Goal: Transaction & Acquisition: Purchase product/service

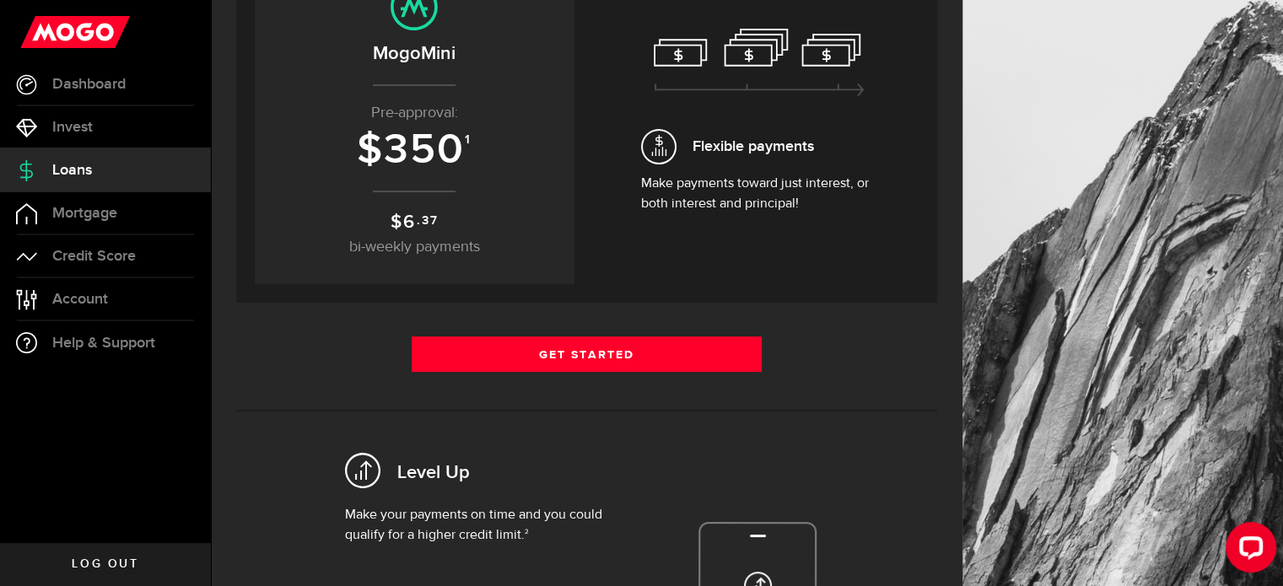
scroll to position [226, 0]
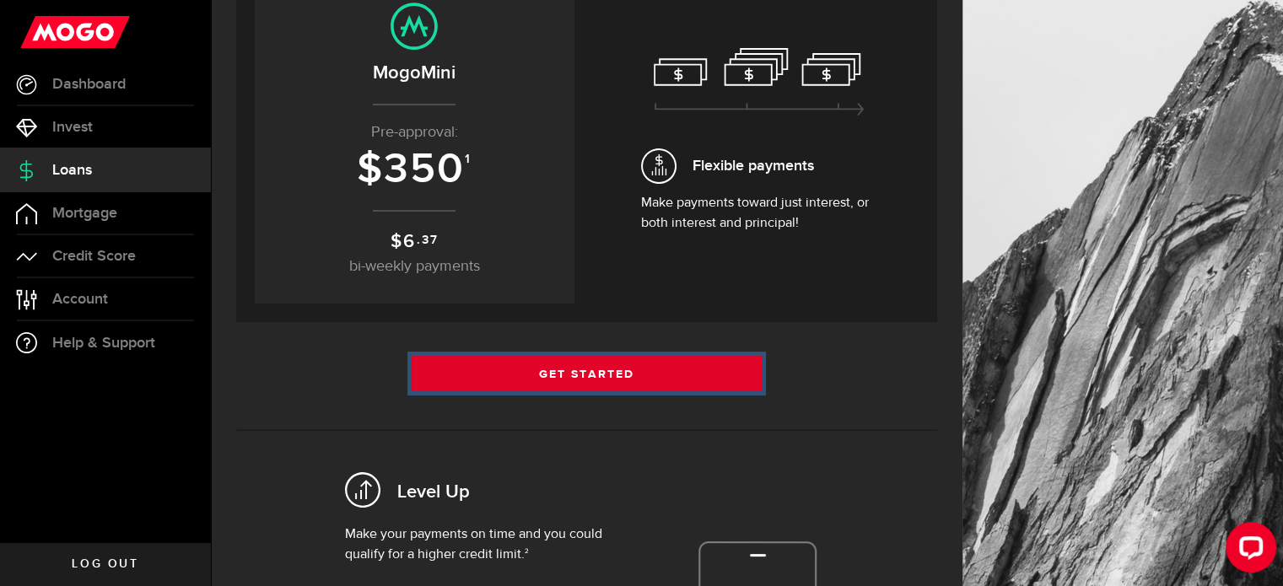
click at [532, 374] on link "Get Started" at bounding box center [587, 373] width 351 height 35
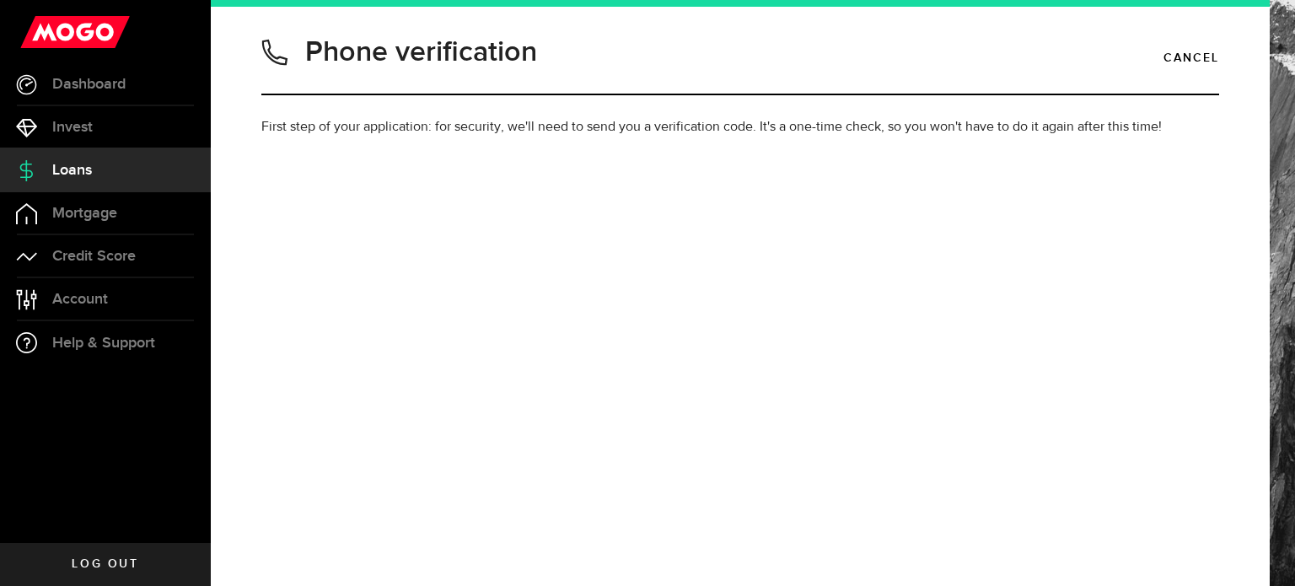
type input "8255237800"
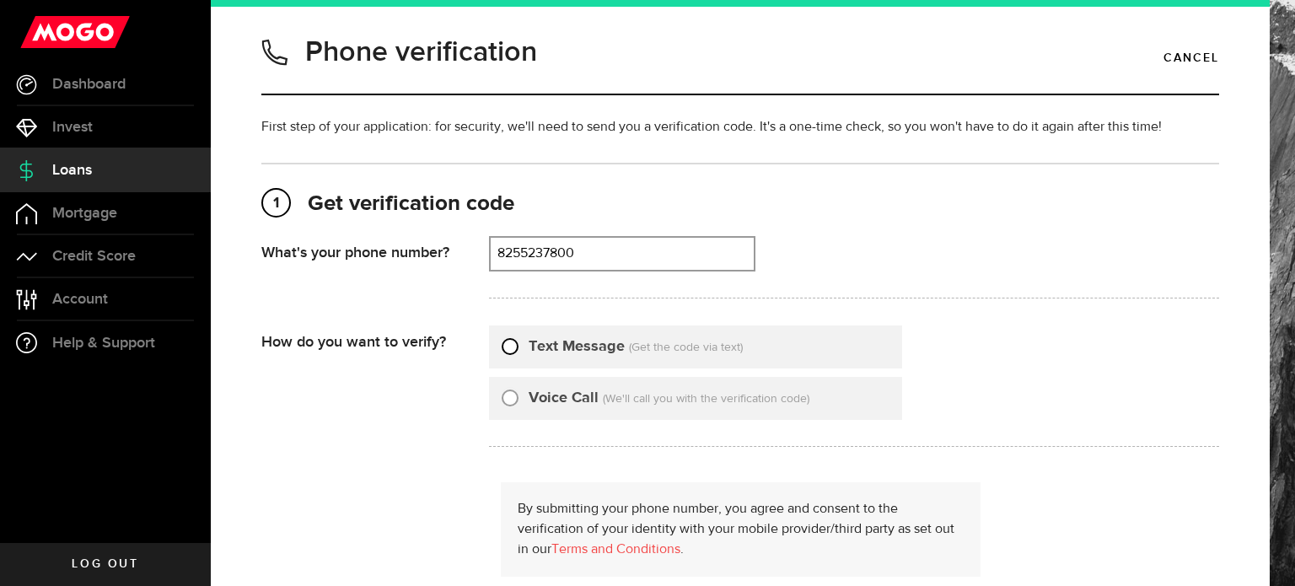
click at [512, 349] on input "Text Message" at bounding box center [510, 344] width 17 height 17
radio input "true"
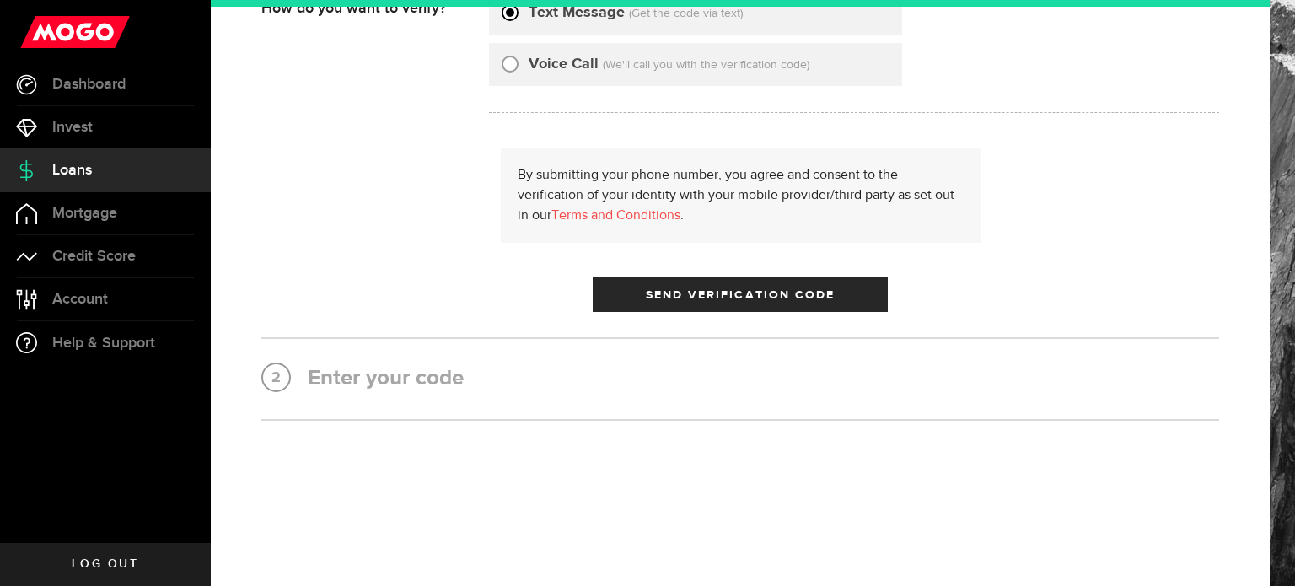
scroll to position [333, 0]
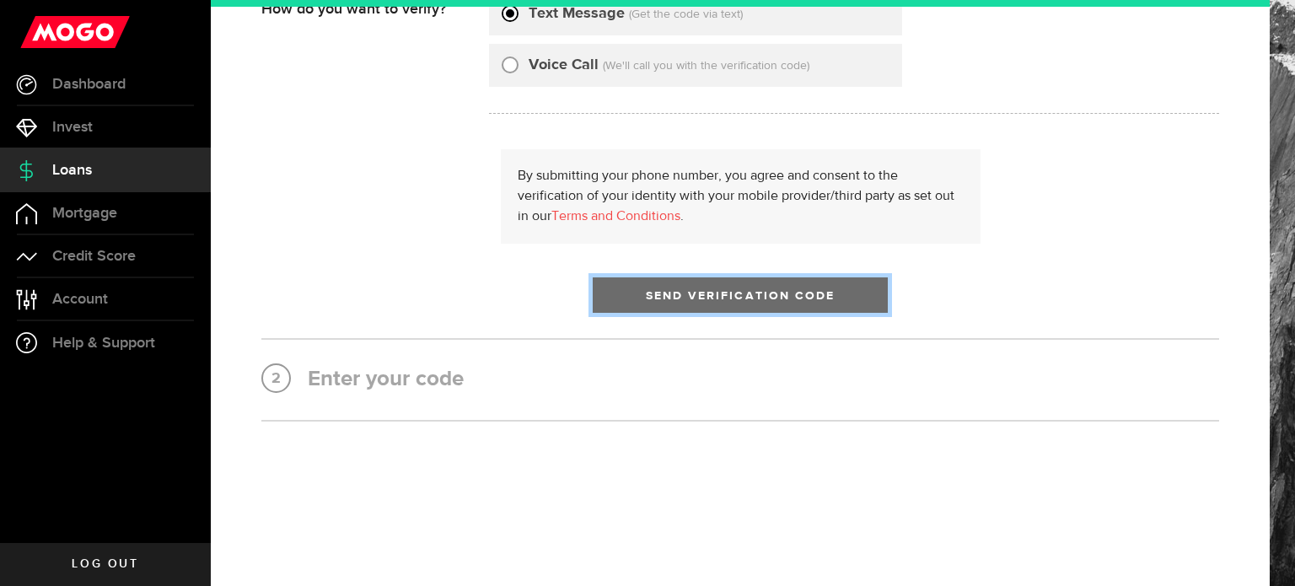
click at [668, 302] on button "Send Verification Code" at bounding box center [740, 294] width 295 height 35
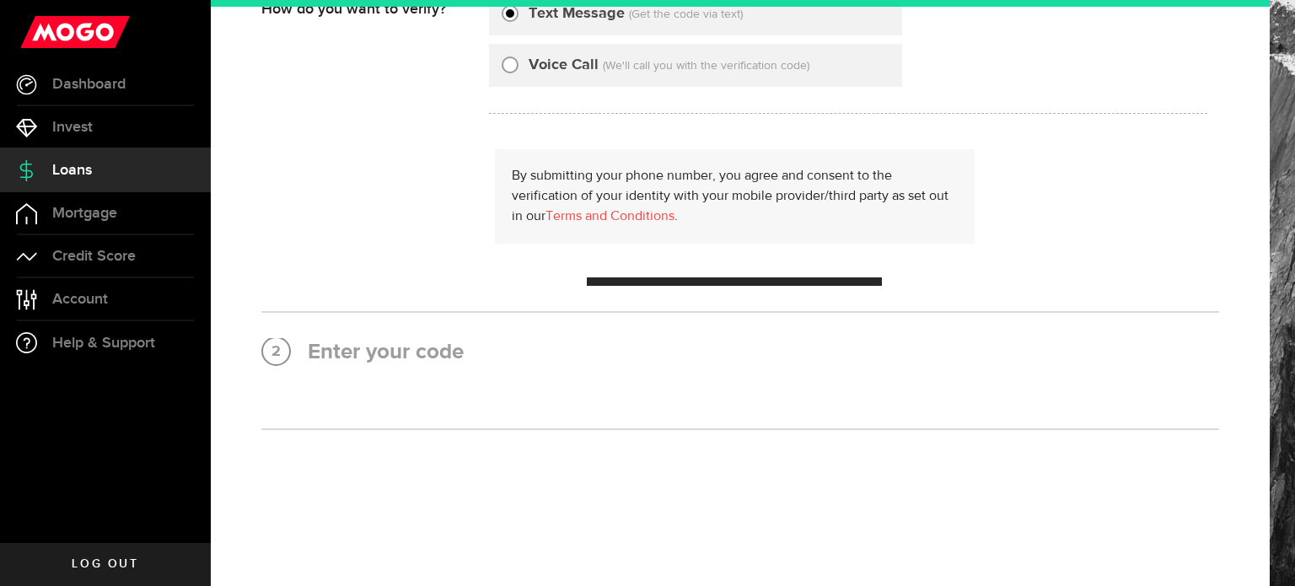
scroll to position [0, 0]
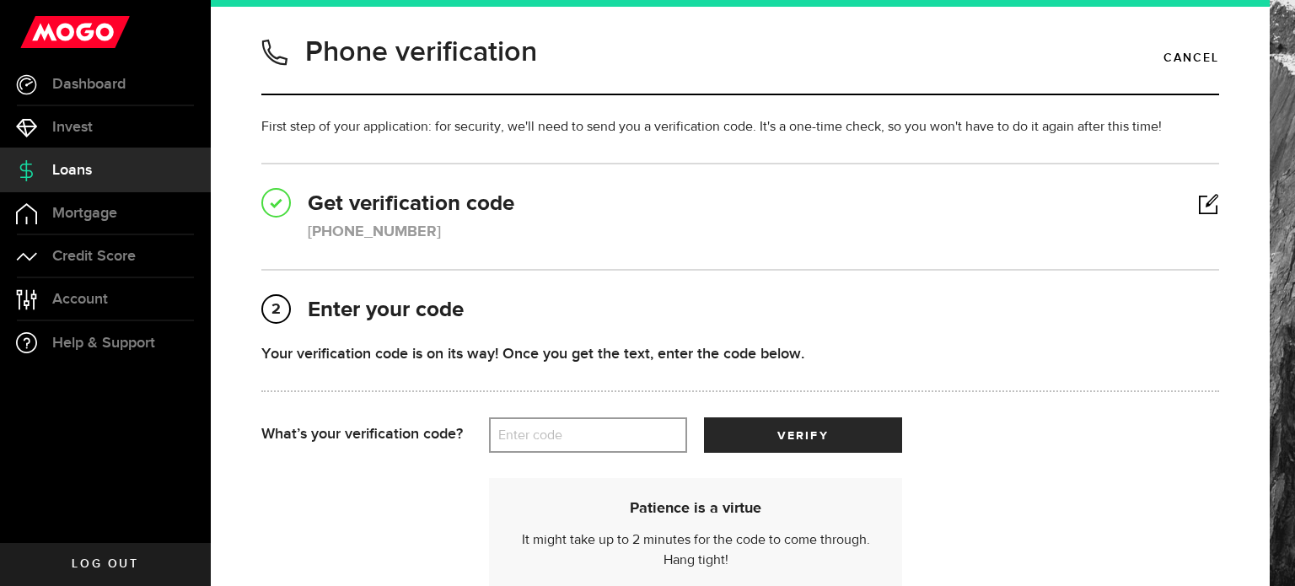
click at [591, 426] on label "Enter code" at bounding box center [588, 435] width 198 height 35
click at [591, 426] on input "Enter code" at bounding box center [588, 434] width 198 height 35
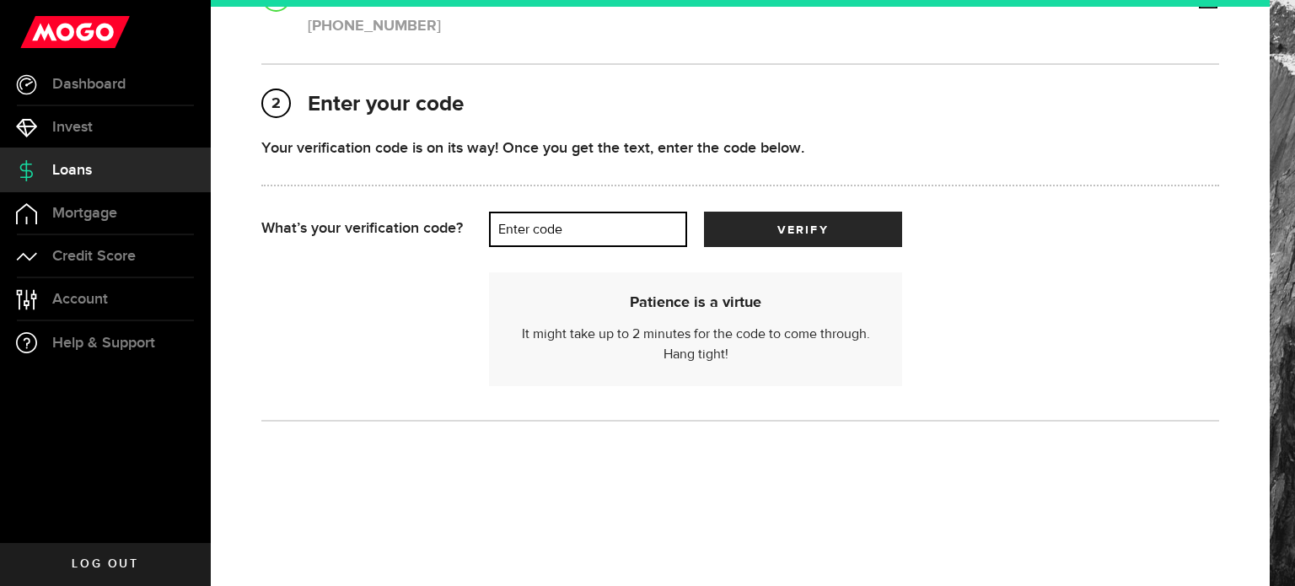
scroll to position [204, 0]
type input "56346"
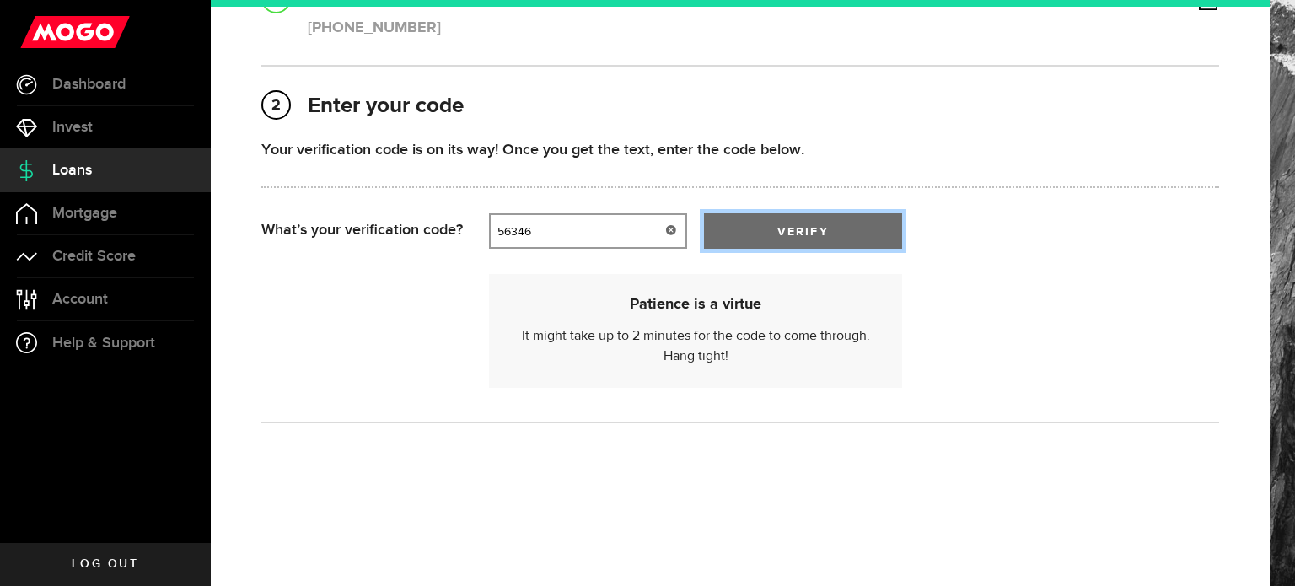
click at [761, 241] on button "verify" at bounding box center [803, 230] width 198 height 35
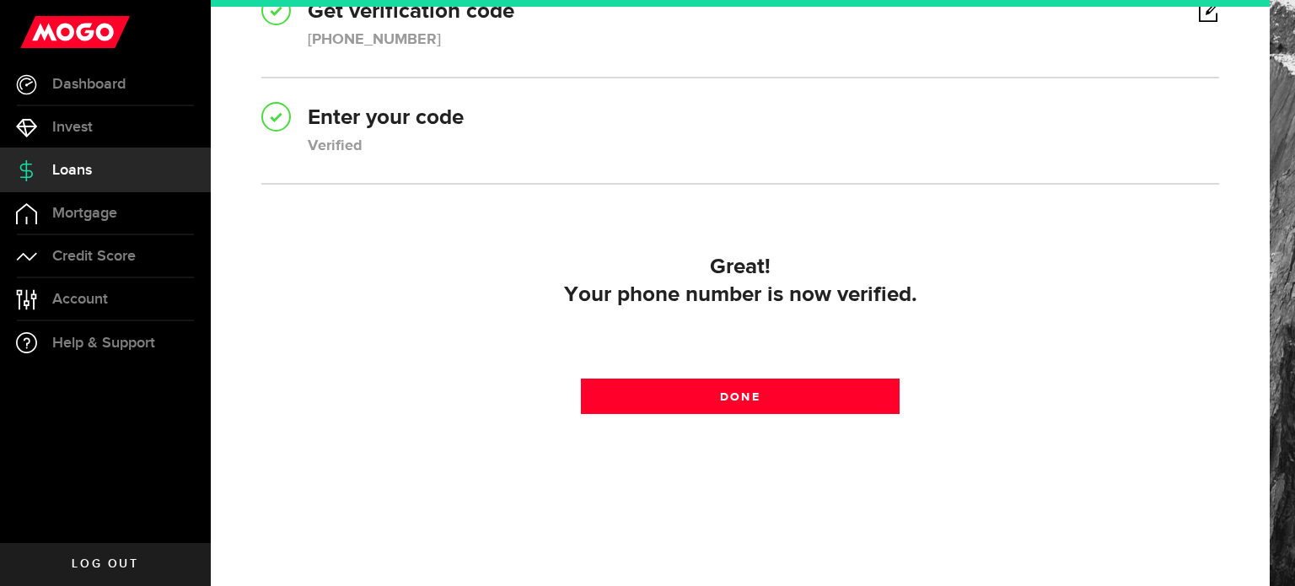
scroll to position [192, 0]
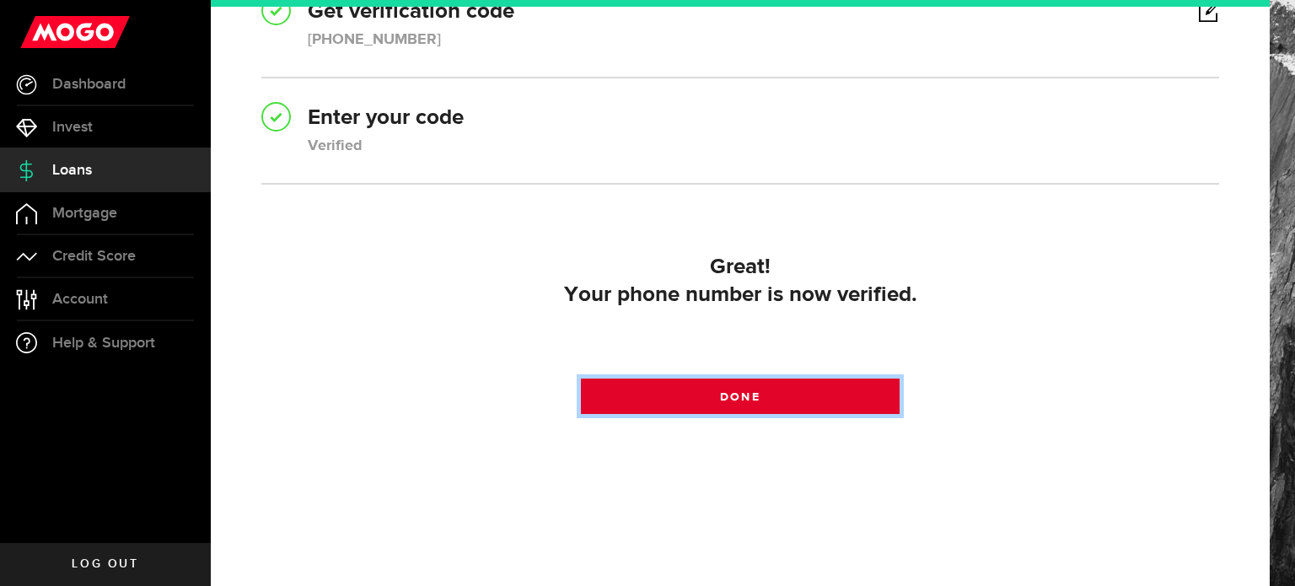
click at [627, 380] on link "Done" at bounding box center [741, 396] width 320 height 35
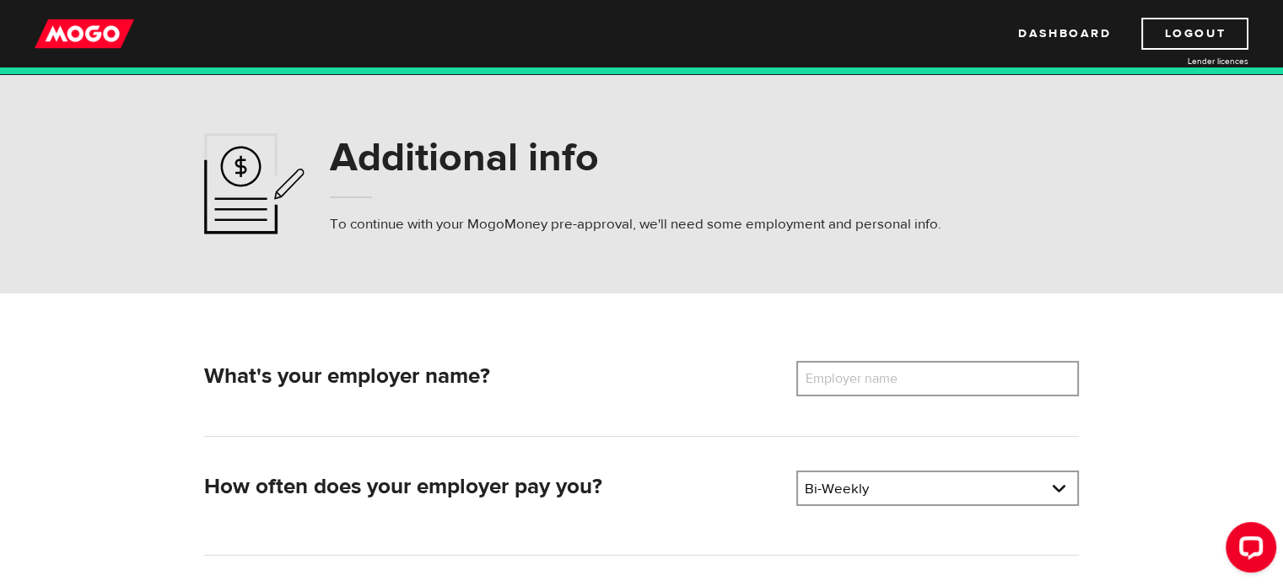
scroll to position [62, 0]
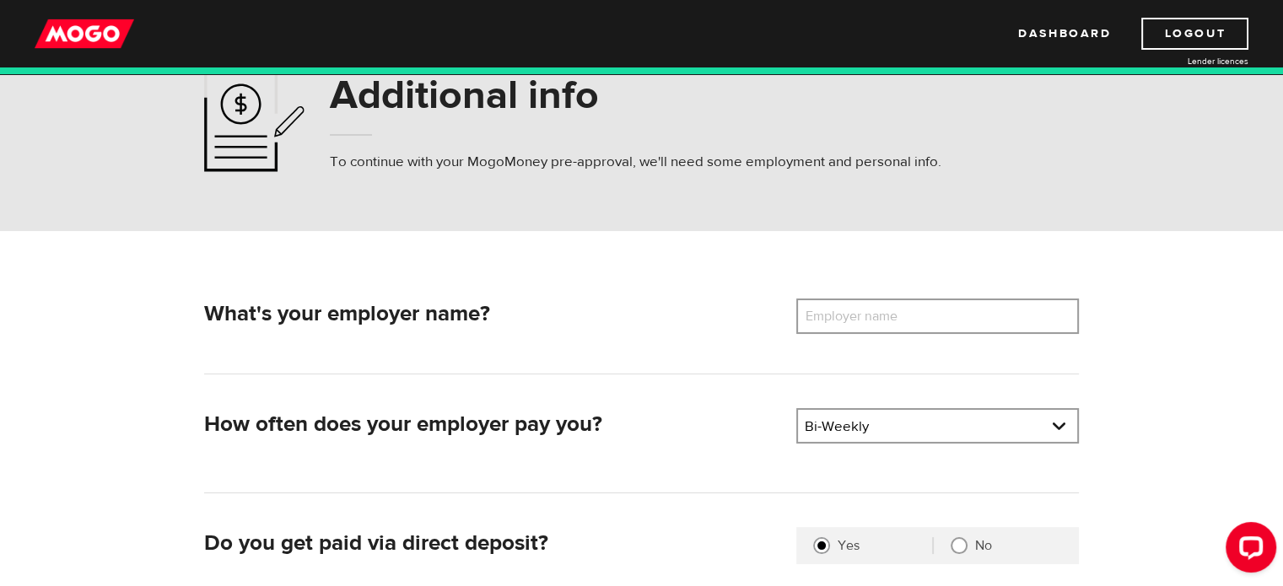
click at [874, 306] on label "Employer name" at bounding box center [864, 316] width 136 height 35
click at [874, 306] on input "Employer name" at bounding box center [937, 316] width 282 height 35
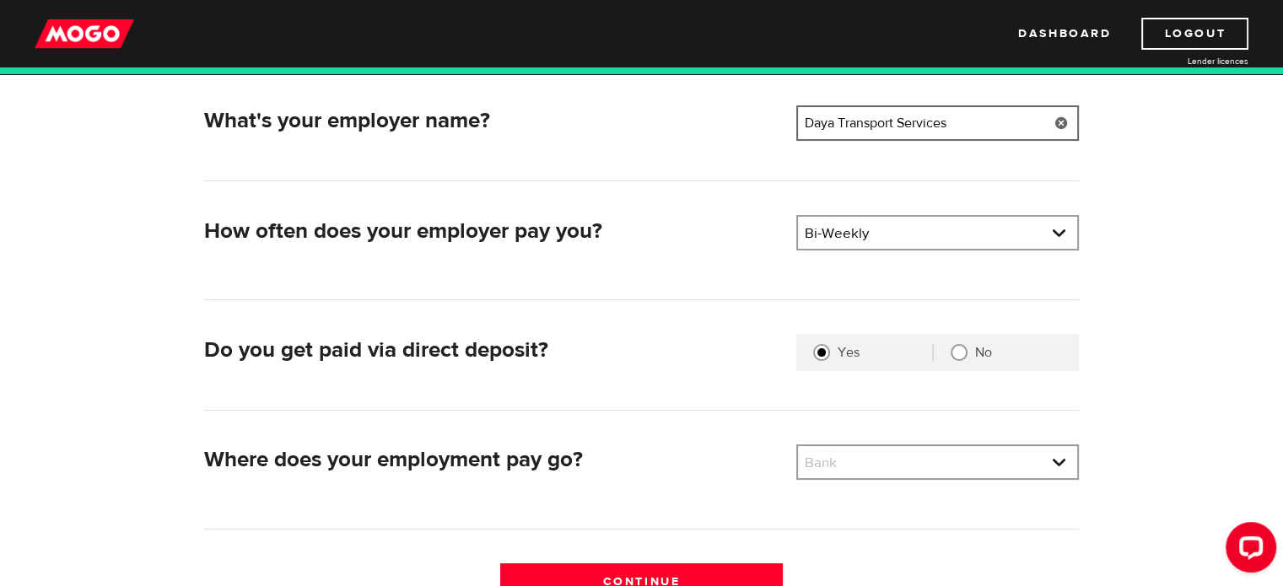
scroll to position [256, 0]
type input "Daya Transport Services"
click at [955, 357] on input "No" at bounding box center [958, 352] width 17 height 17
radio input "true"
click at [900, 438] on div "What's your employer name? Employer name Please enter your employer's name Daya…" at bounding box center [641, 359] width 900 height 509
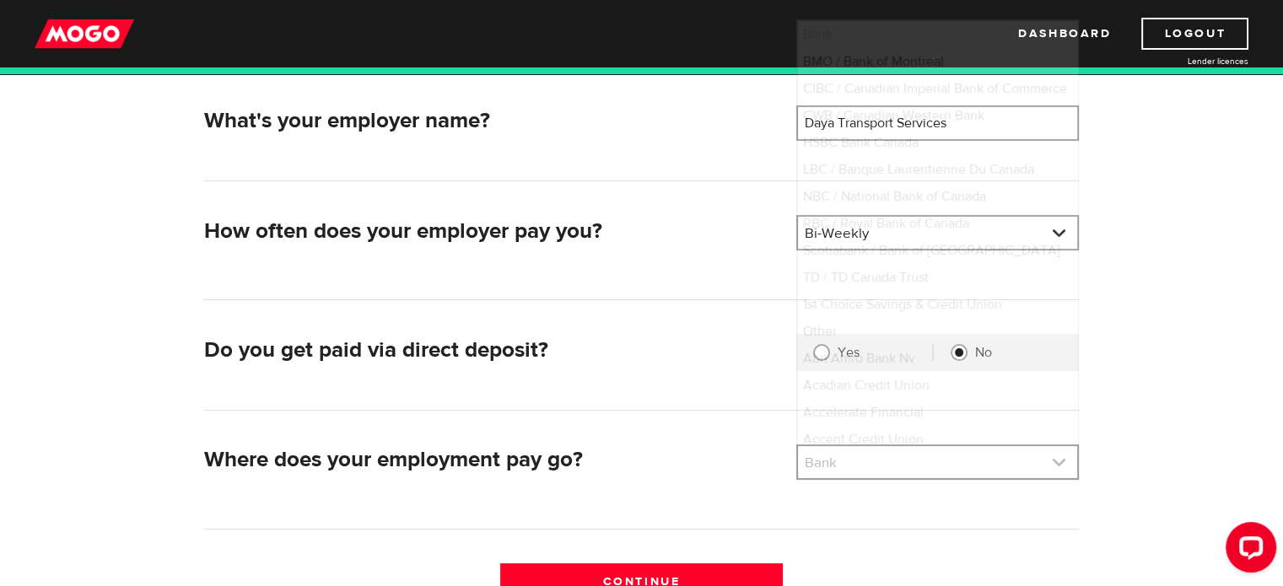
click at [877, 457] on link at bounding box center [937, 462] width 279 height 32
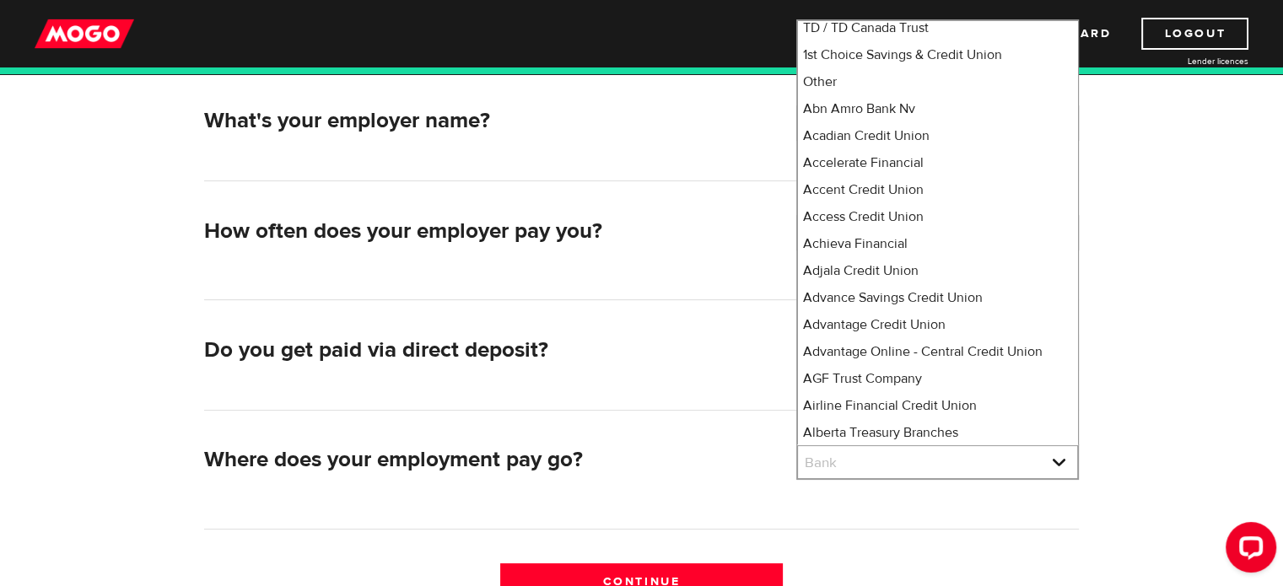
scroll to position [0, 0]
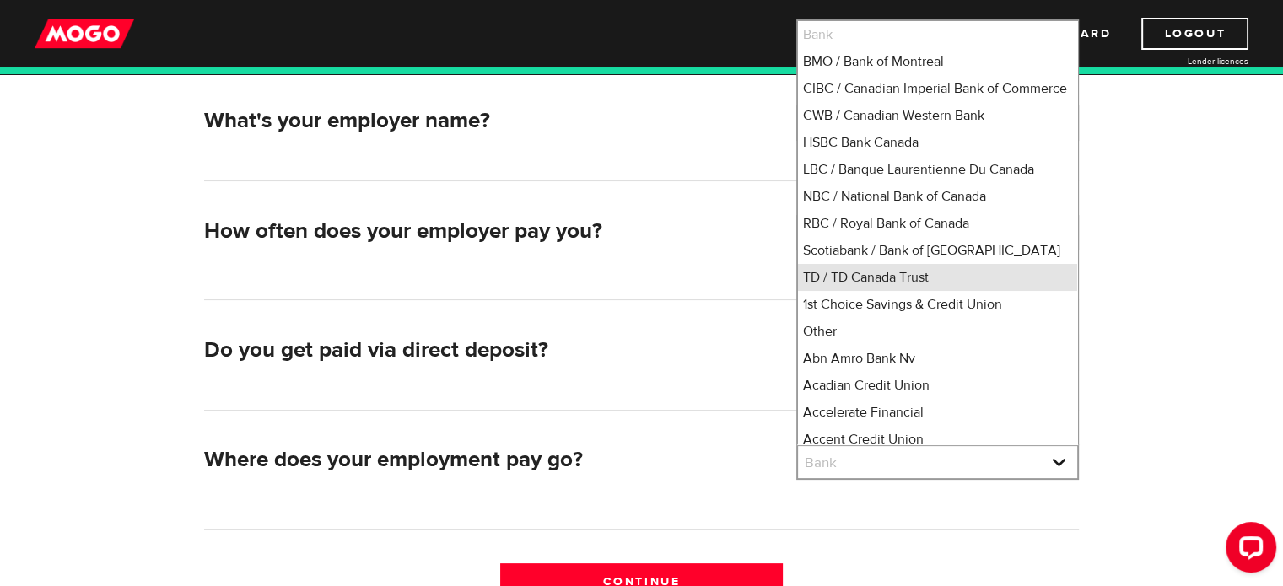
click at [837, 291] on li "TD / TD Canada Trust" at bounding box center [937, 277] width 279 height 27
select select "9"
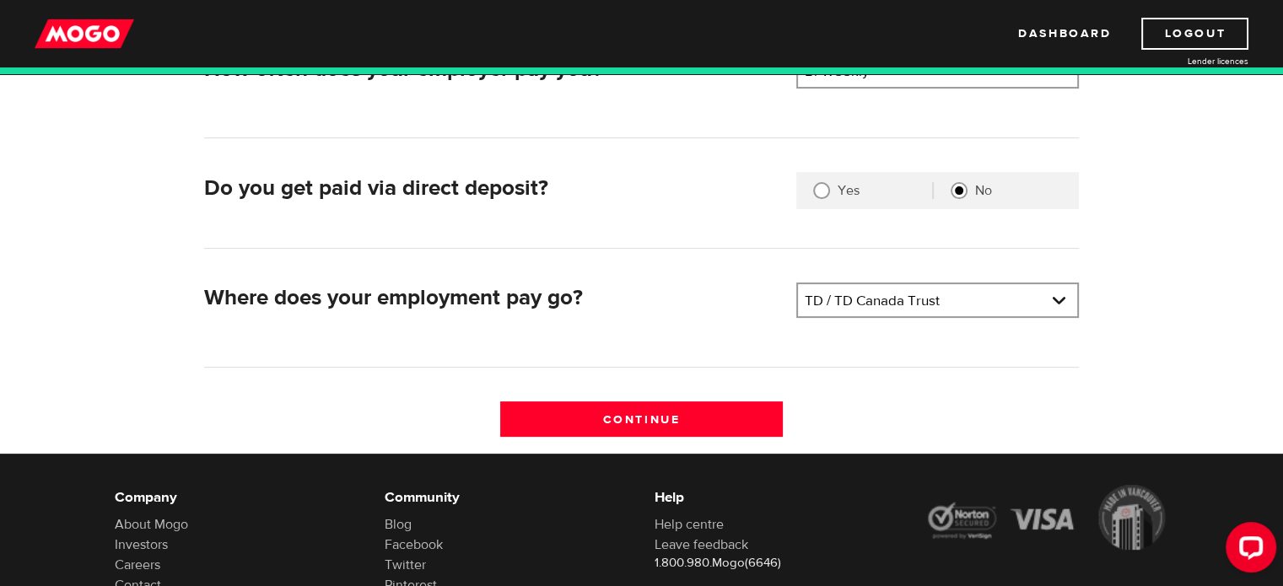
scroll to position [417, 0]
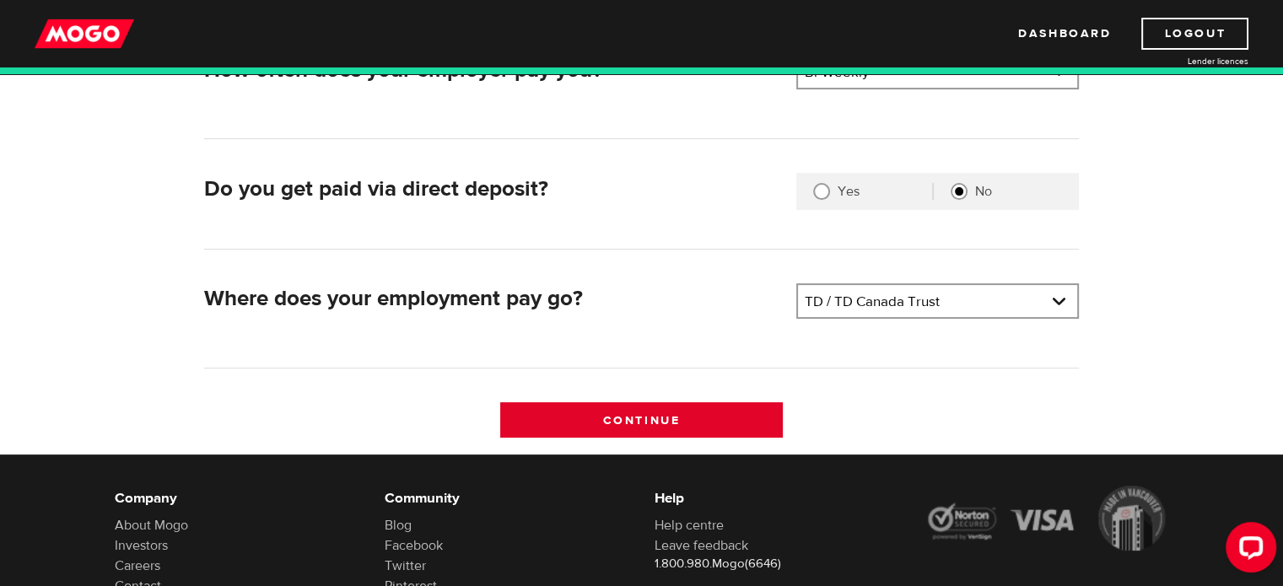
click at [604, 424] on input "Continue" at bounding box center [641, 419] width 282 height 35
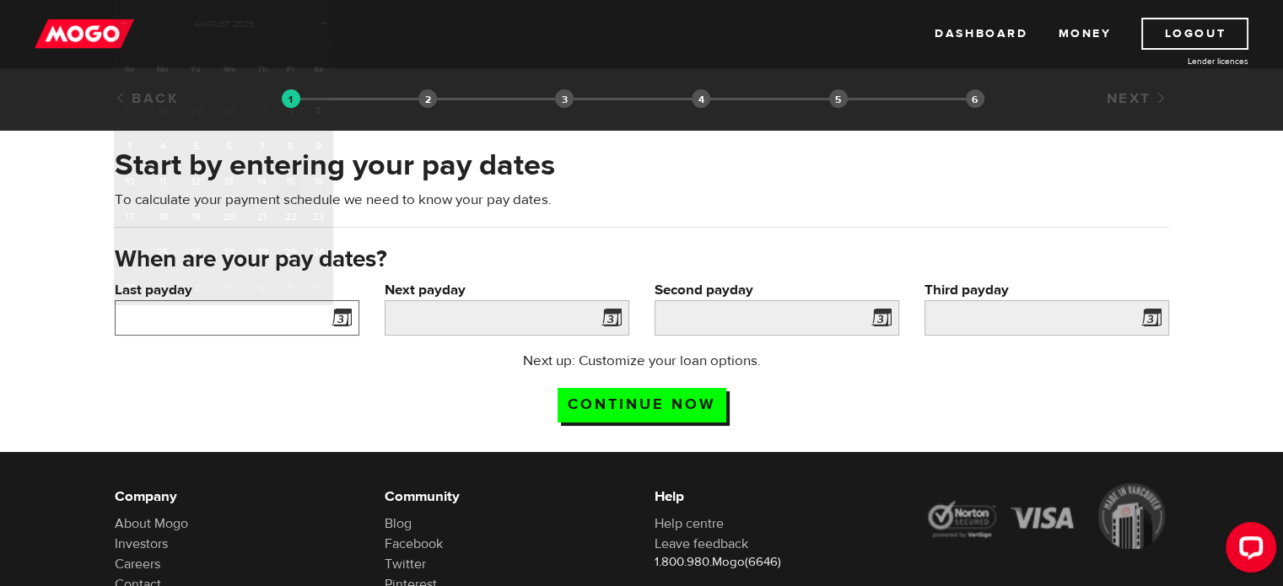
click at [277, 311] on input "Last payday" at bounding box center [237, 317] width 245 height 35
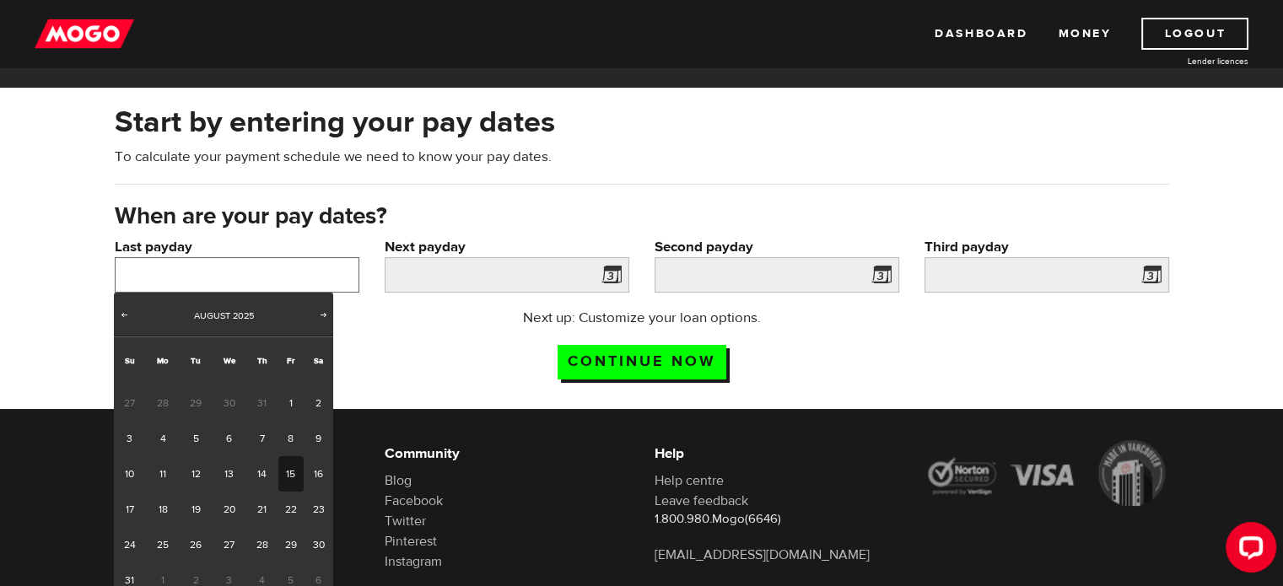
scroll to position [44, 0]
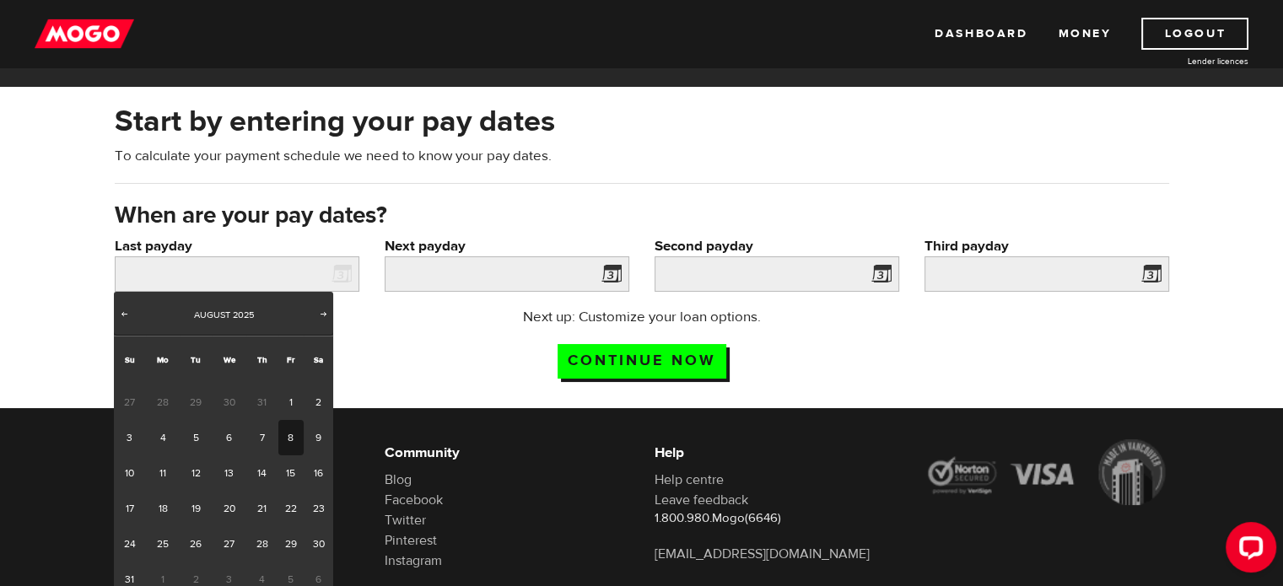
click at [293, 444] on link "8" at bounding box center [291, 437] width 26 height 35
type input "2025/08/08"
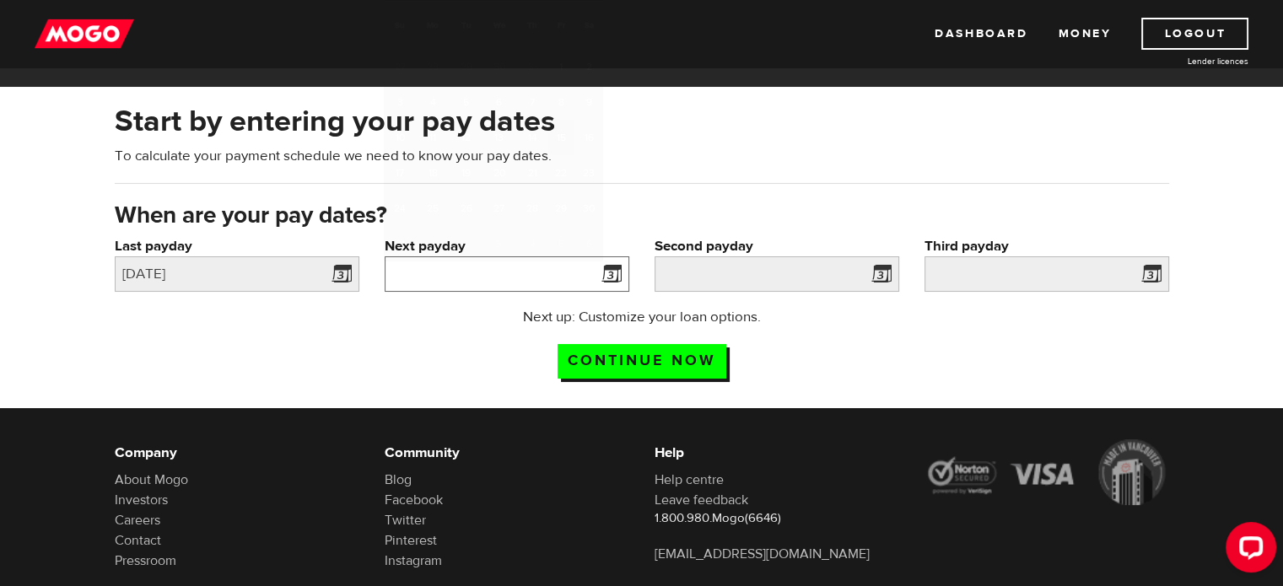
click at [482, 281] on input "Next payday" at bounding box center [507, 273] width 245 height 35
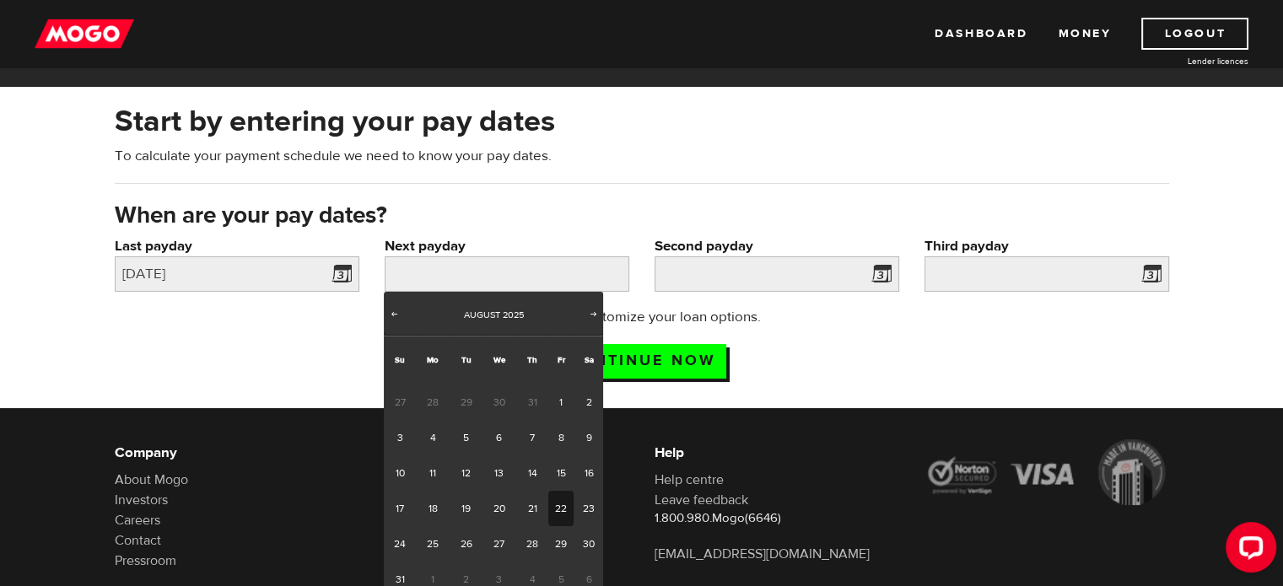
click at [553, 501] on link "22" at bounding box center [561, 508] width 26 height 35
type input "2025/08/22"
type input "2025/9/5"
type input "2025/9/19"
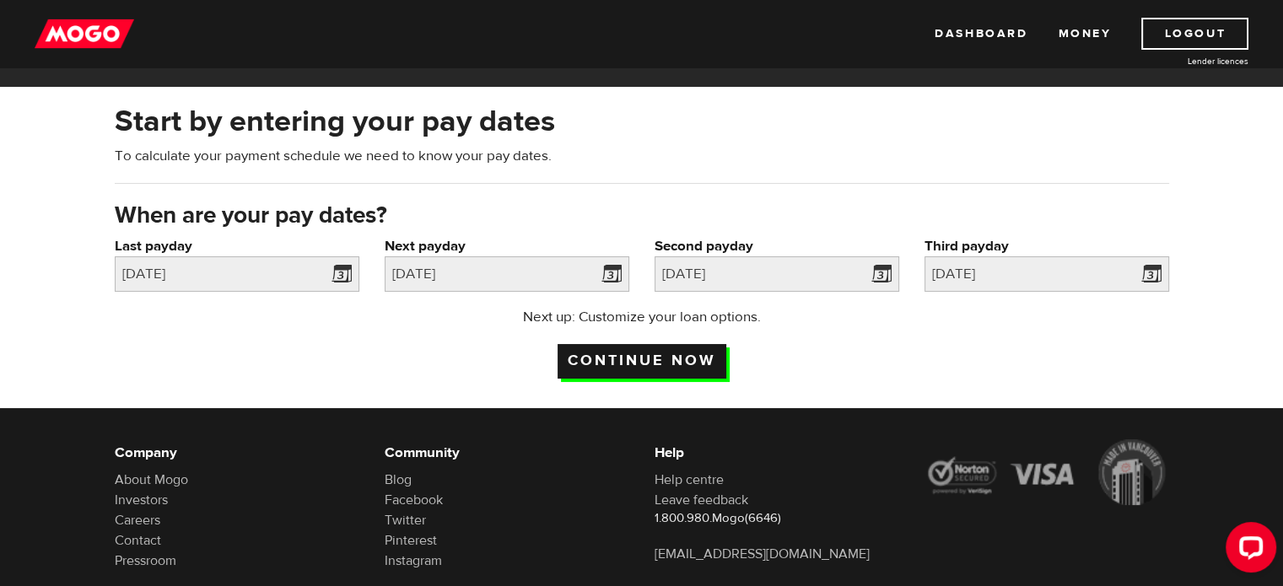
click at [711, 353] on input "Continue now" at bounding box center [641, 361] width 169 height 35
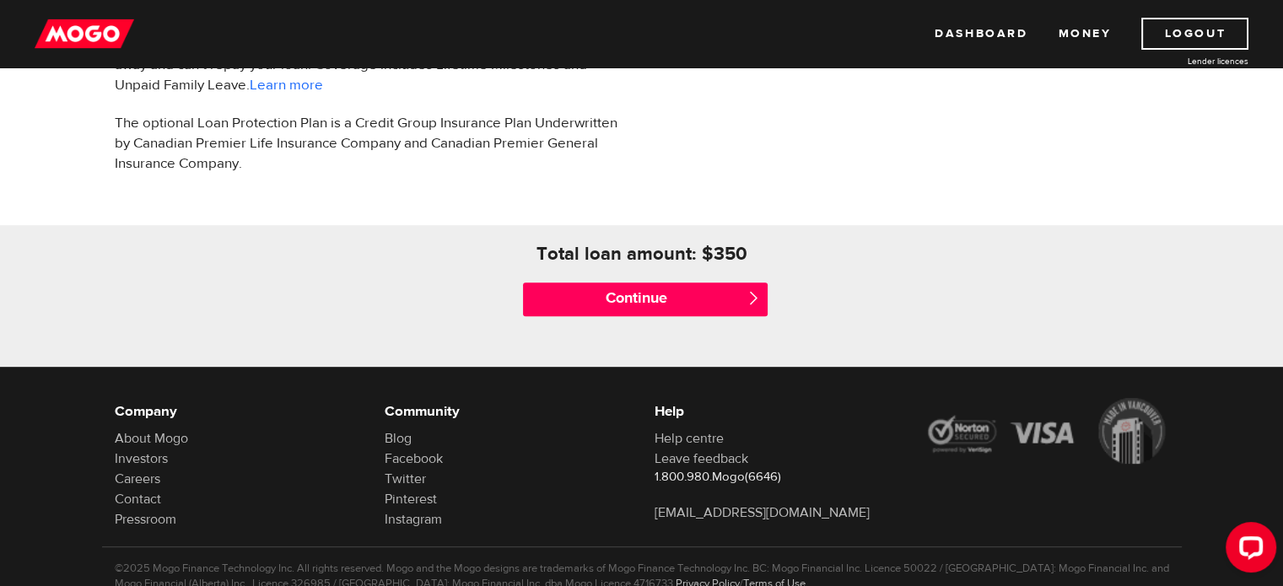
scroll to position [681, 0]
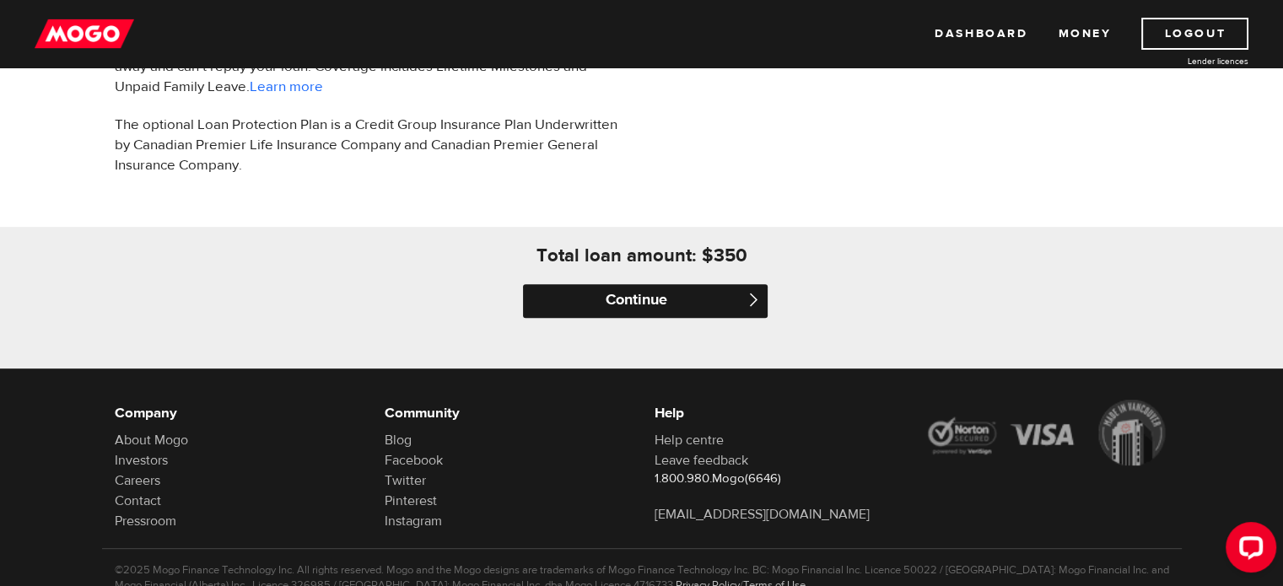
click at [671, 302] on input "Continue" at bounding box center [645, 301] width 245 height 34
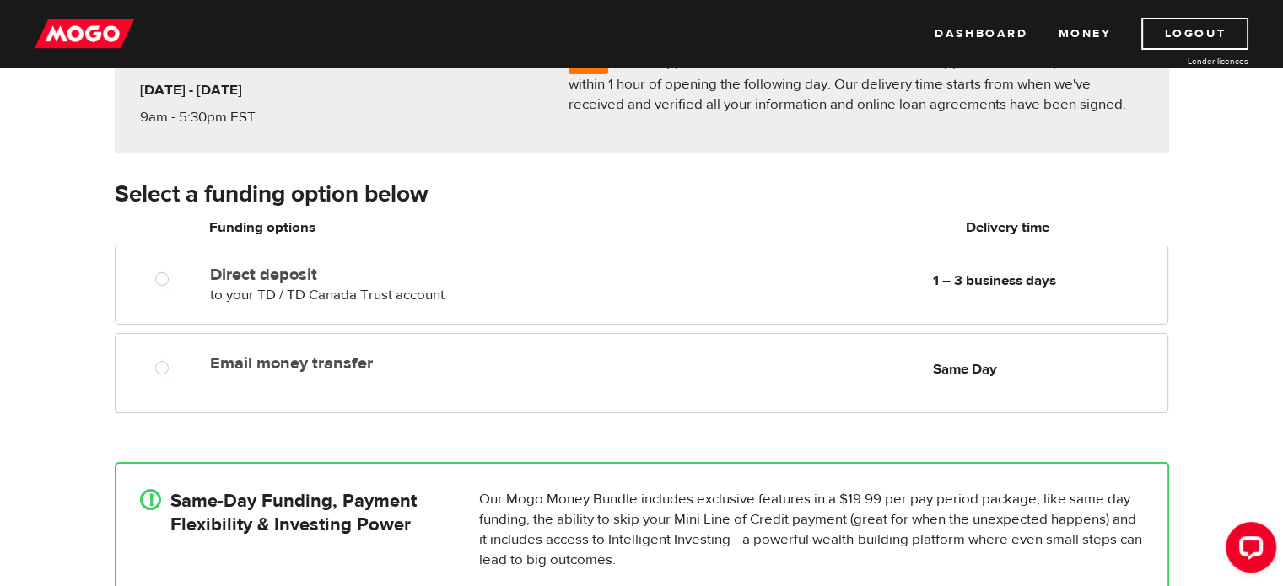
scroll to position [182, 0]
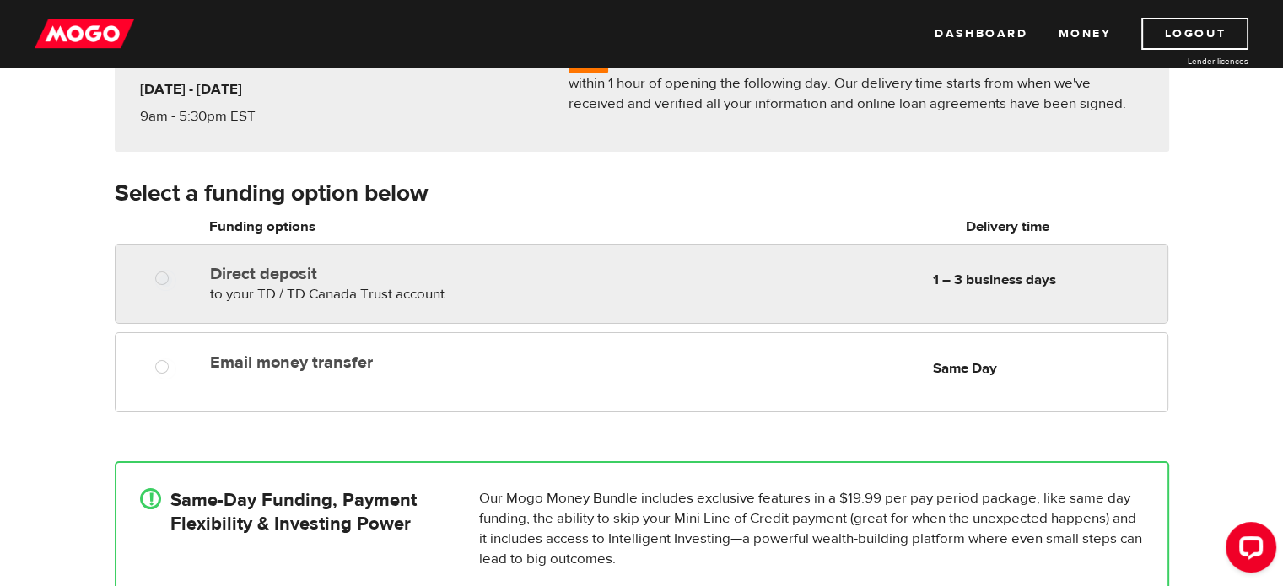
radio input "true"
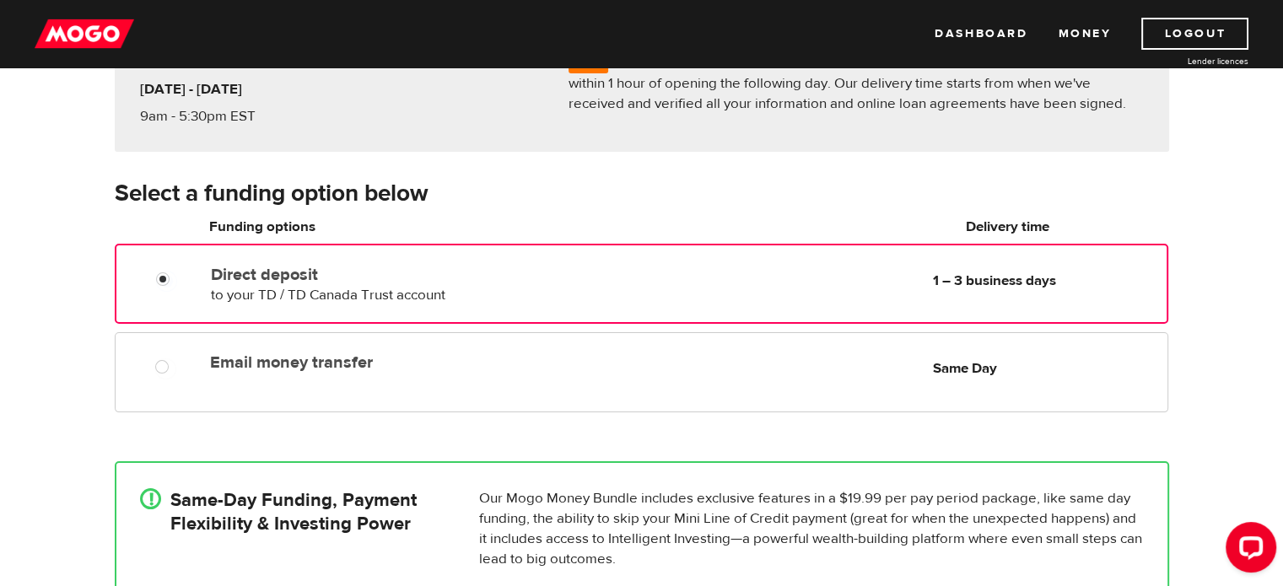
click at [438, 293] on span "to your TD / TD Canada Trust account" at bounding box center [328, 295] width 234 height 19
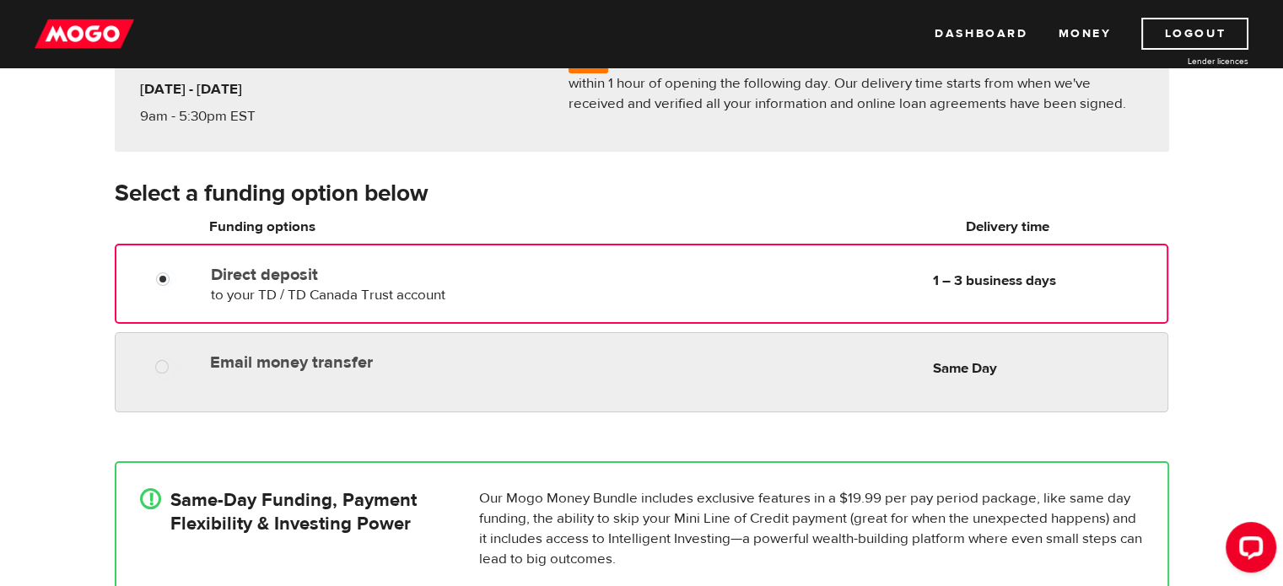
radio input "true"
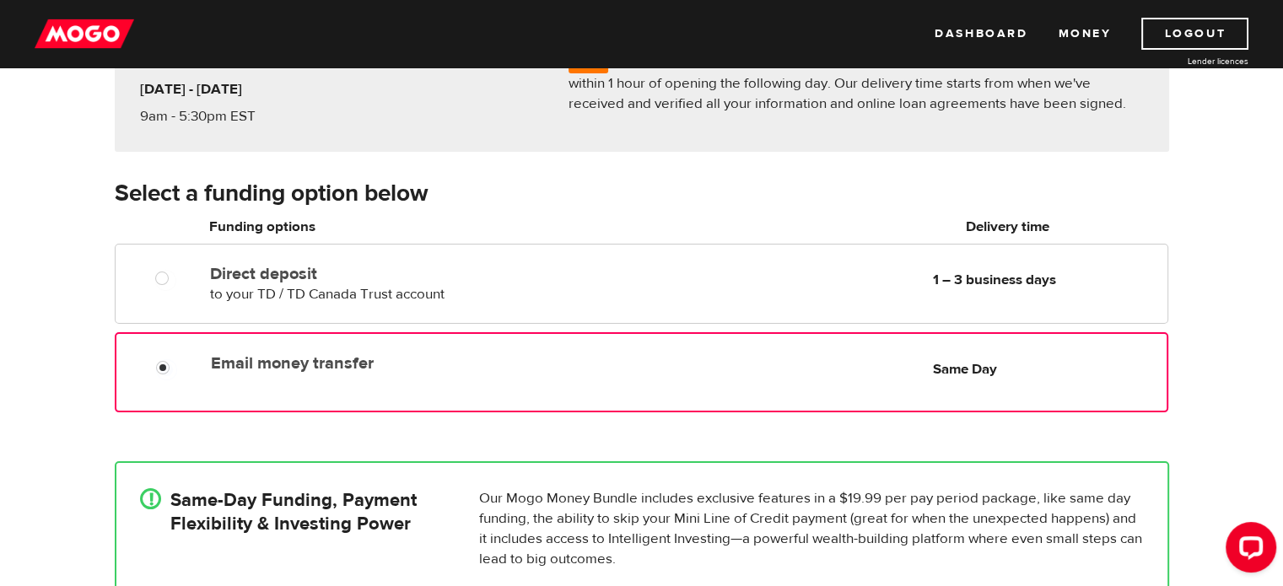
click at [442, 371] on label "Email money transfer" at bounding box center [404, 363] width 387 height 20
click at [177, 371] on input "Email money transfer" at bounding box center [166, 369] width 21 height 21
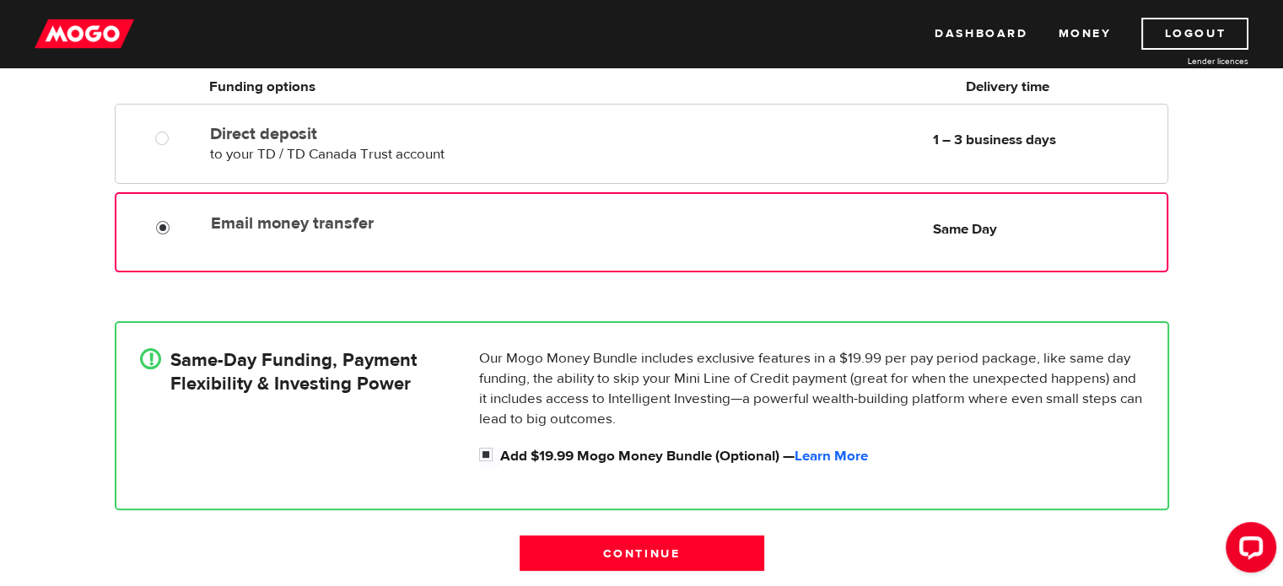
scroll to position [320, 0]
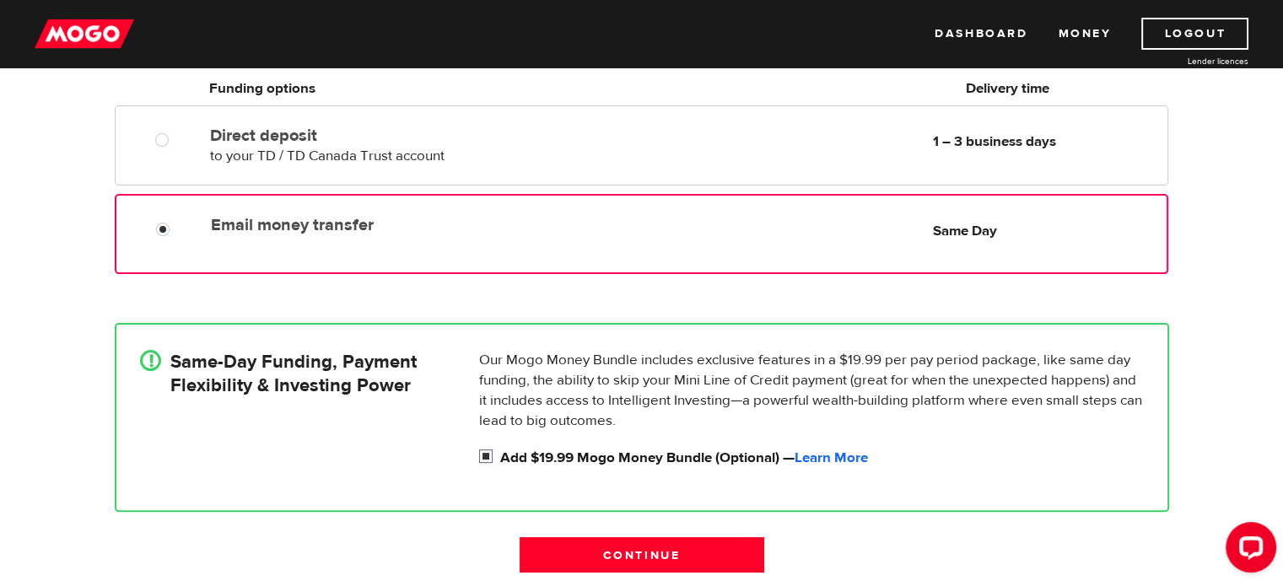
click at [482, 453] on input "Add $19.99 Mogo Money Bundle (Optional) — Learn More" at bounding box center [489, 458] width 21 height 21
checkbox input "false"
radio input "false"
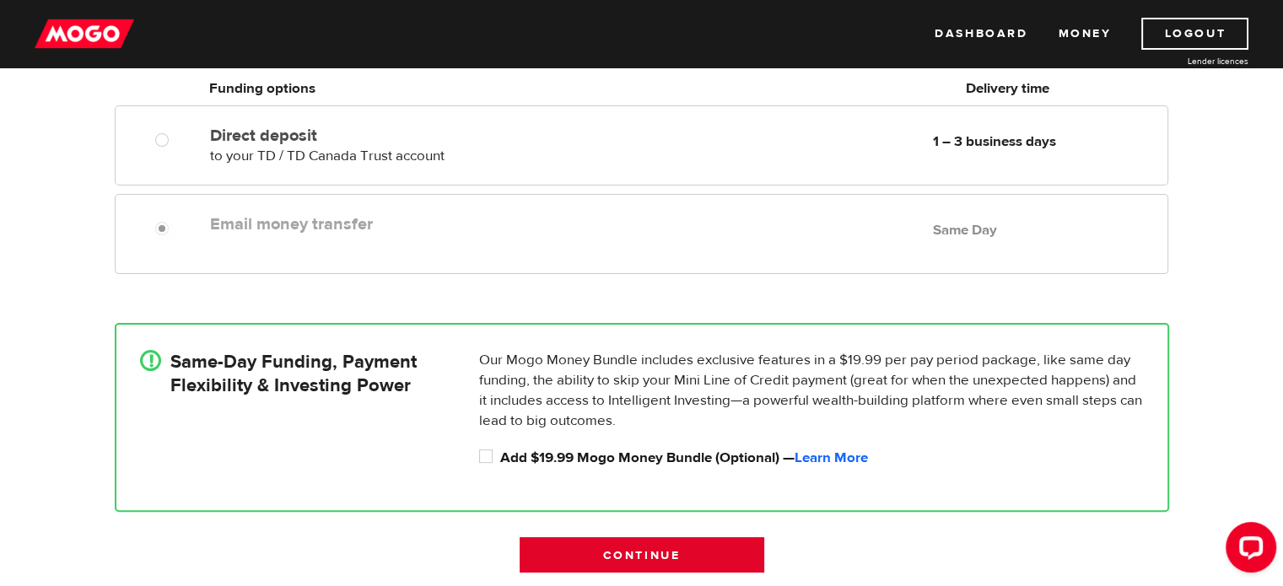
click at [584, 559] on input "Continue" at bounding box center [641, 554] width 245 height 35
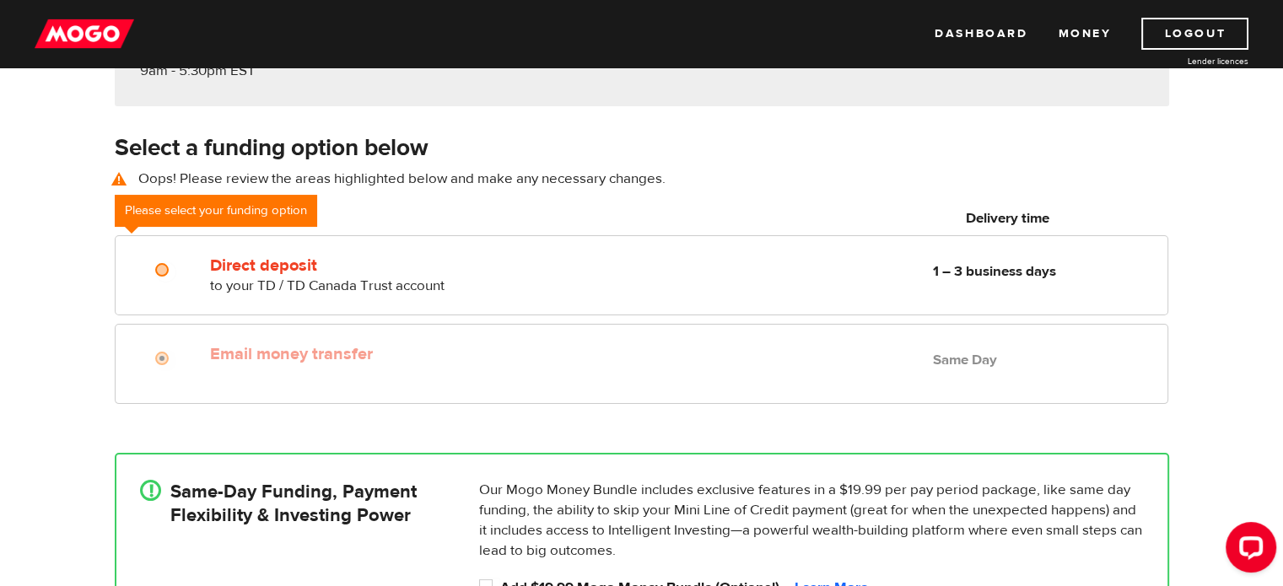
scroll to position [224, 0]
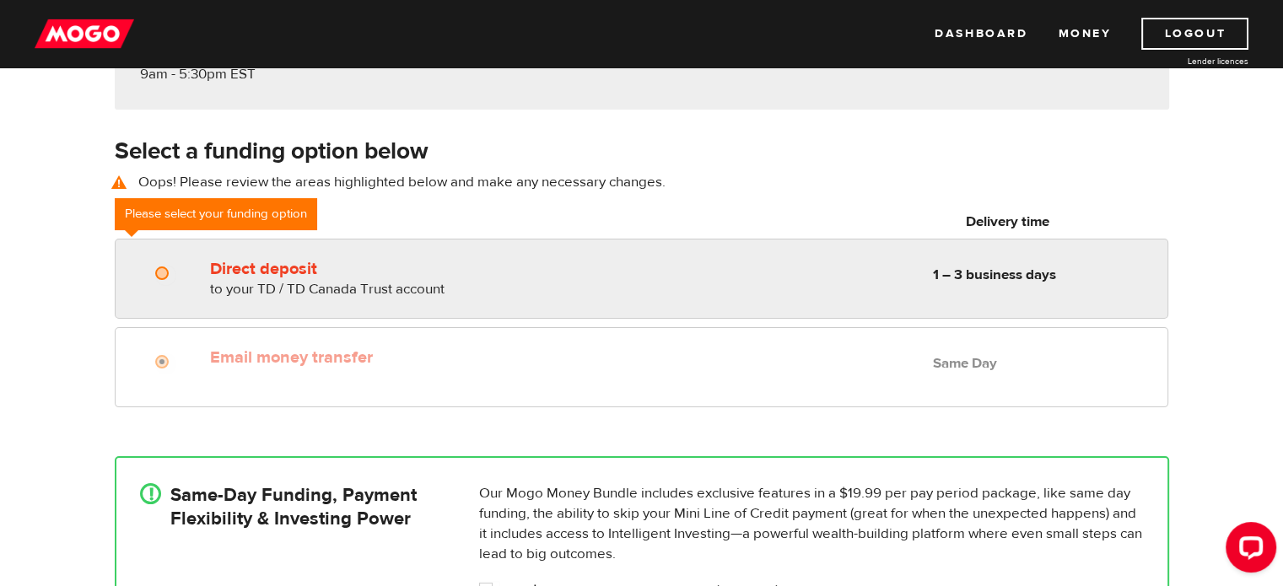
radio input "true"
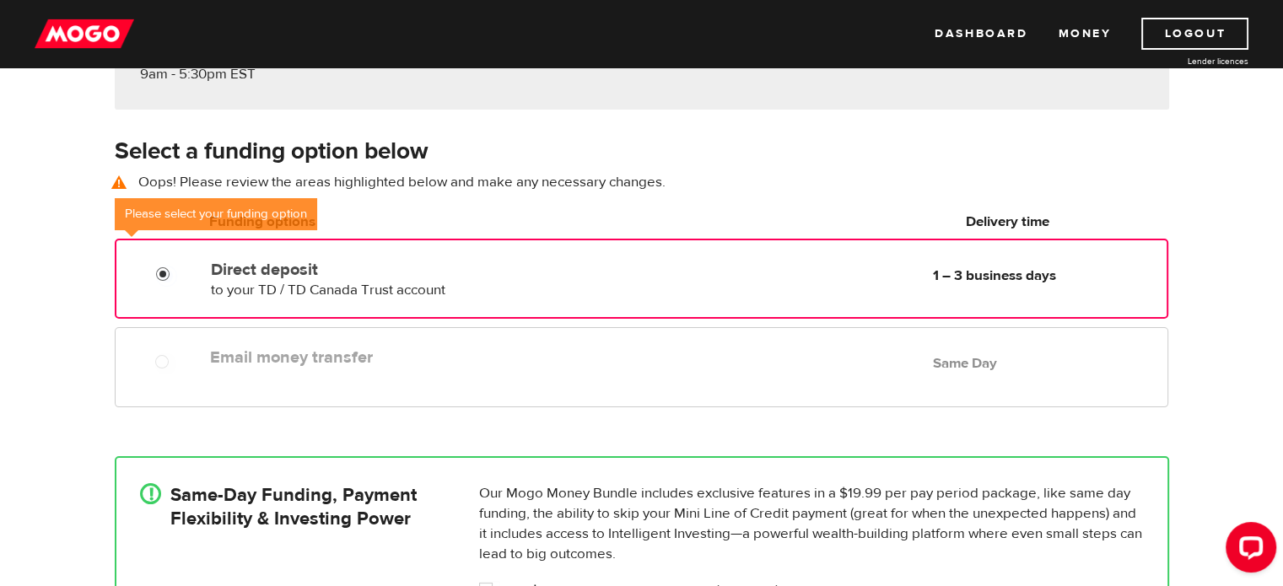
click at [171, 267] on input "Direct deposit" at bounding box center [166, 276] width 21 height 21
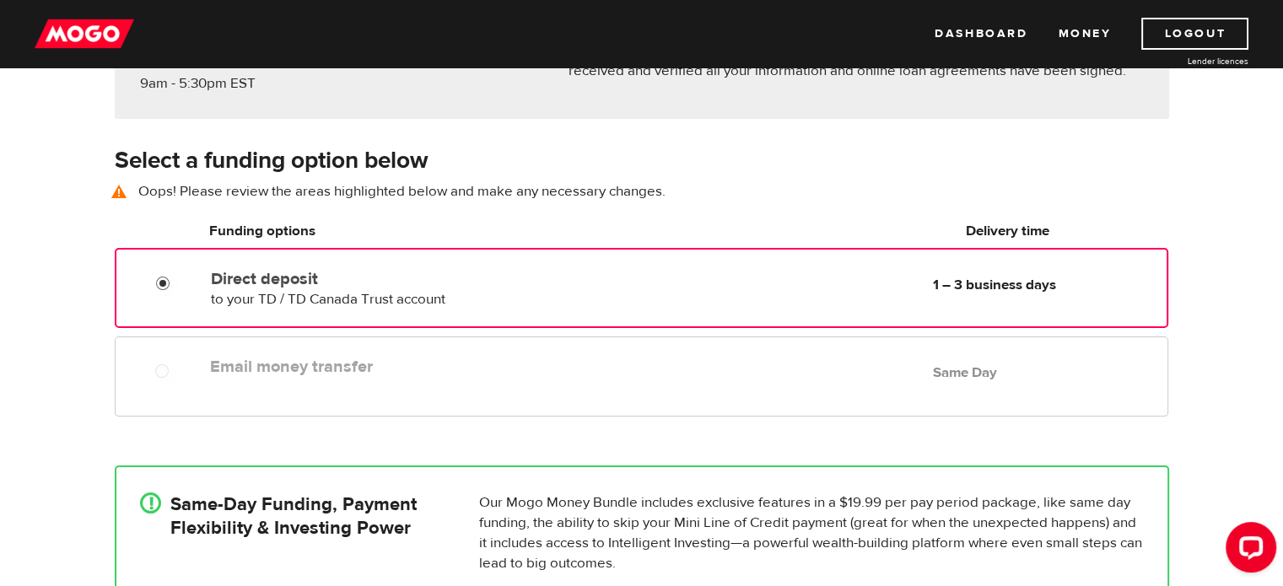
scroll to position [370, 0]
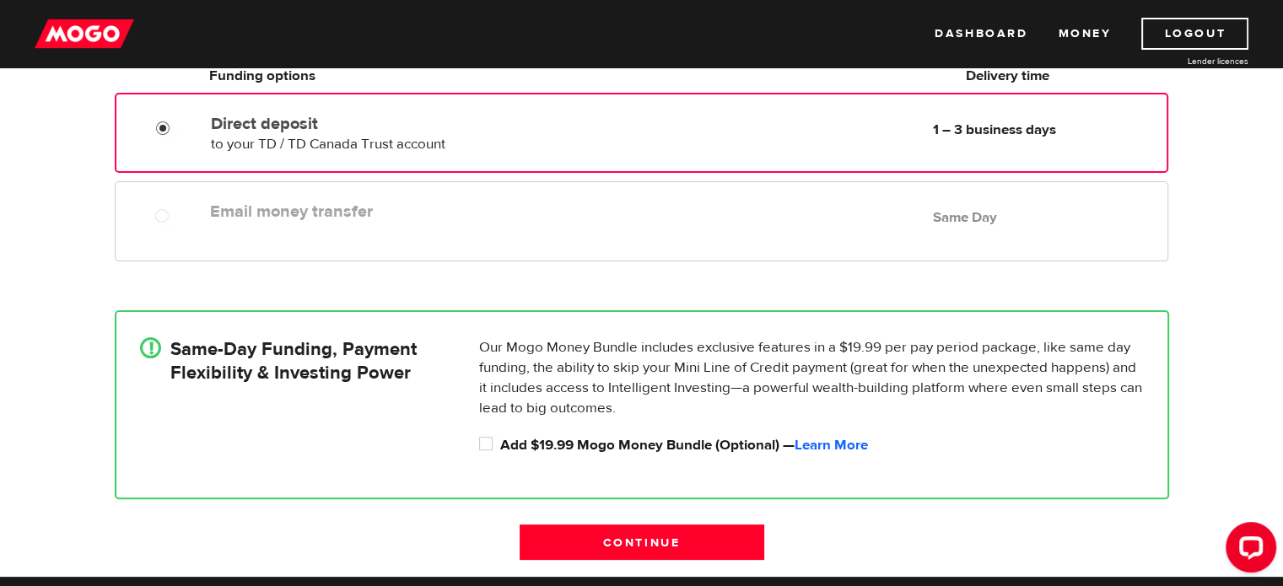
click at [477, 442] on div "Our Mogo Money Bundle includes exclusive features in a $19.99 per pay period pa…" at bounding box center [811, 396] width 678 height 119
click at [482, 438] on input "Add $19.99 Mogo Money Bundle (Optional) — Learn More" at bounding box center [489, 445] width 21 height 21
checkbox input "true"
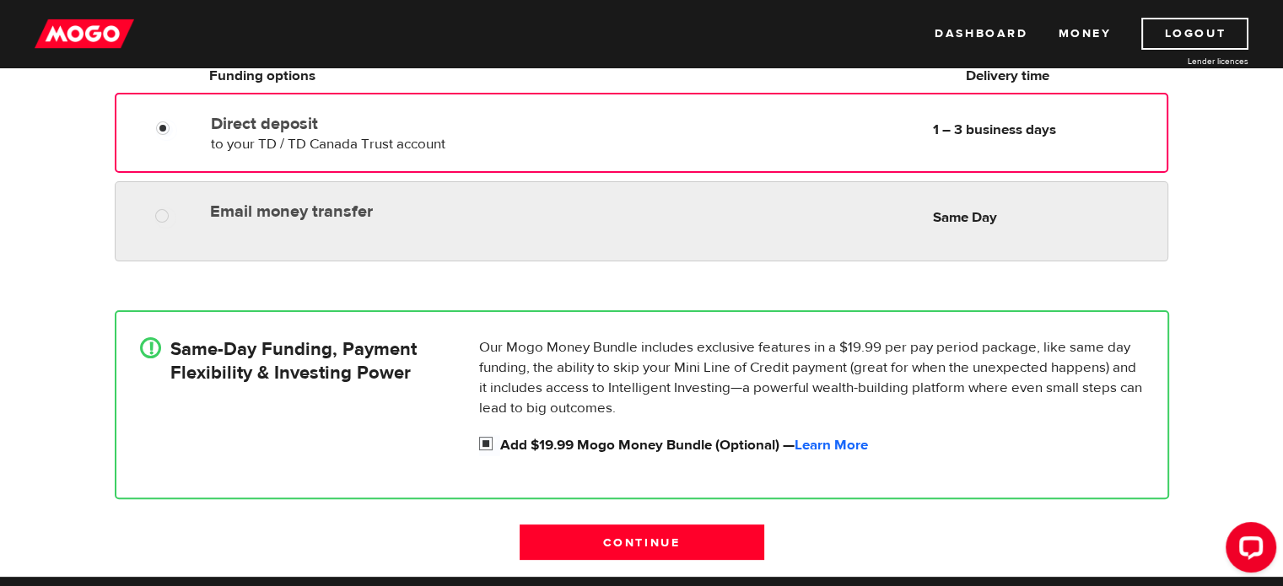
radio input "true"
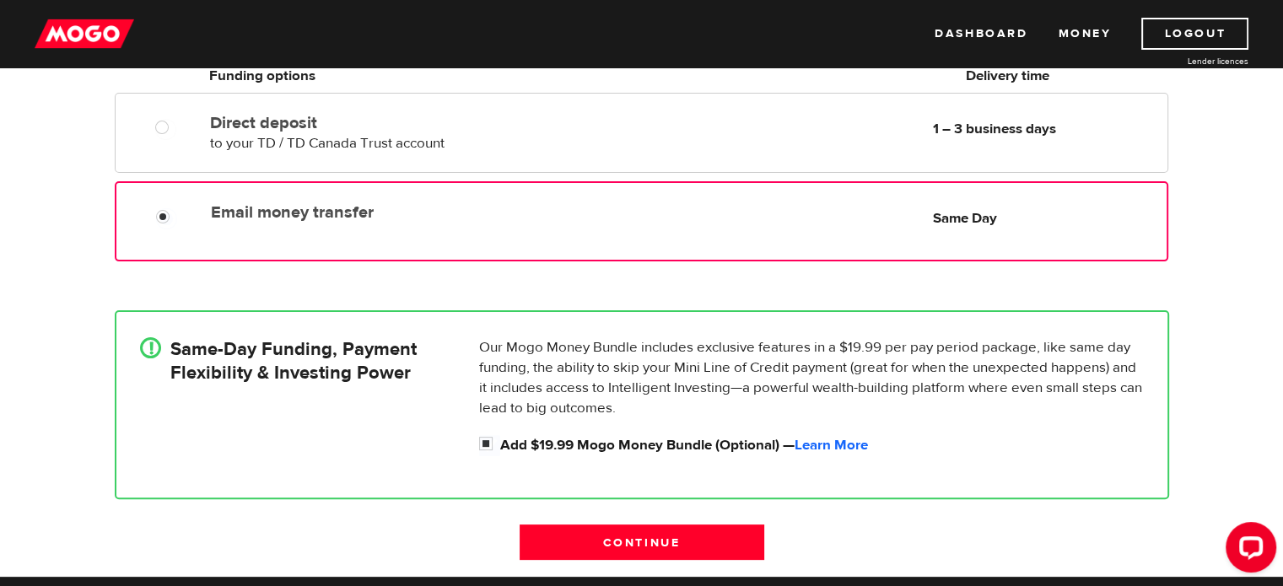
click at [418, 218] on label "Email money transfer" at bounding box center [404, 212] width 387 height 20
click at [177, 218] on input "Email money transfer" at bounding box center [166, 218] width 21 height 21
click at [826, 444] on link "Learn More" at bounding box center [830, 445] width 73 height 19
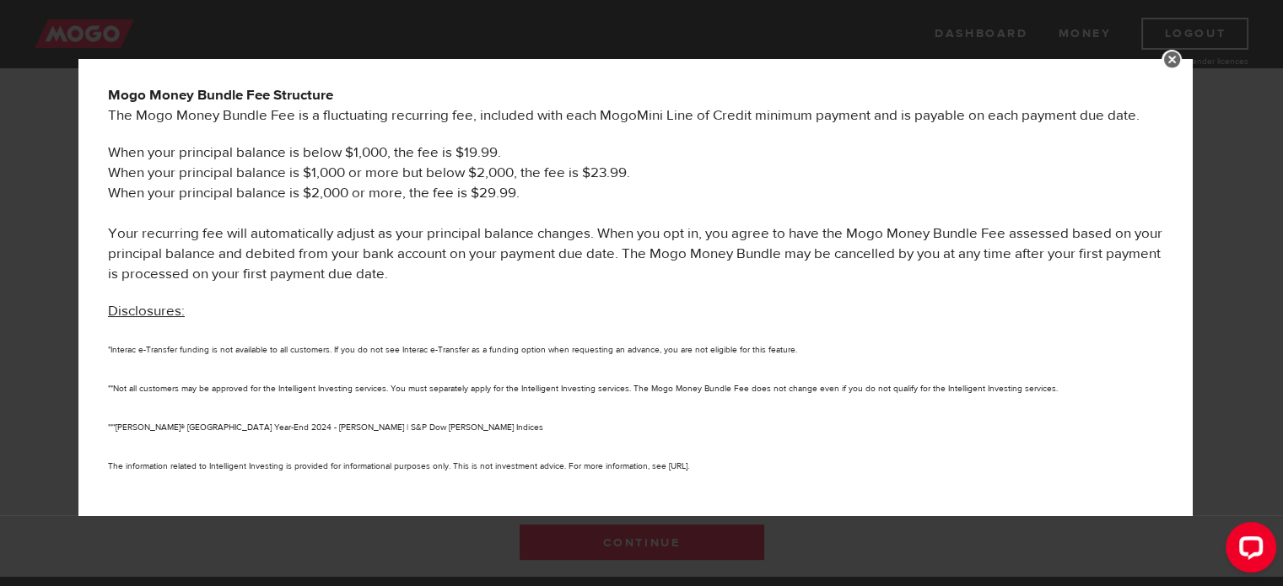
scroll to position [934, 0]
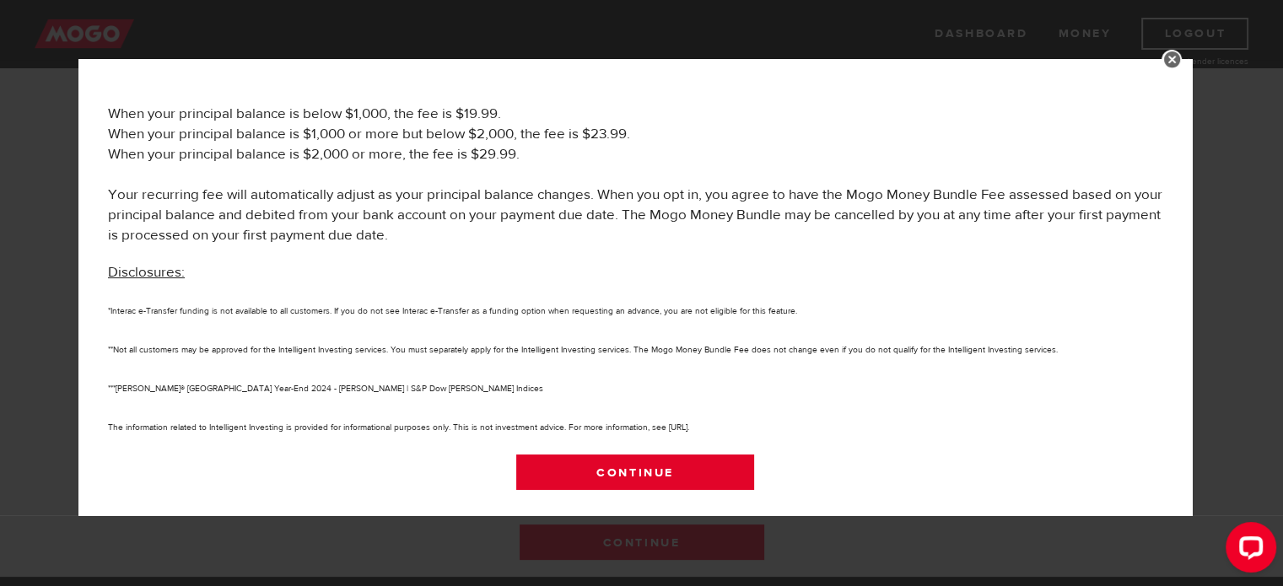
click at [687, 466] on link "Continue" at bounding box center [635, 472] width 239 height 35
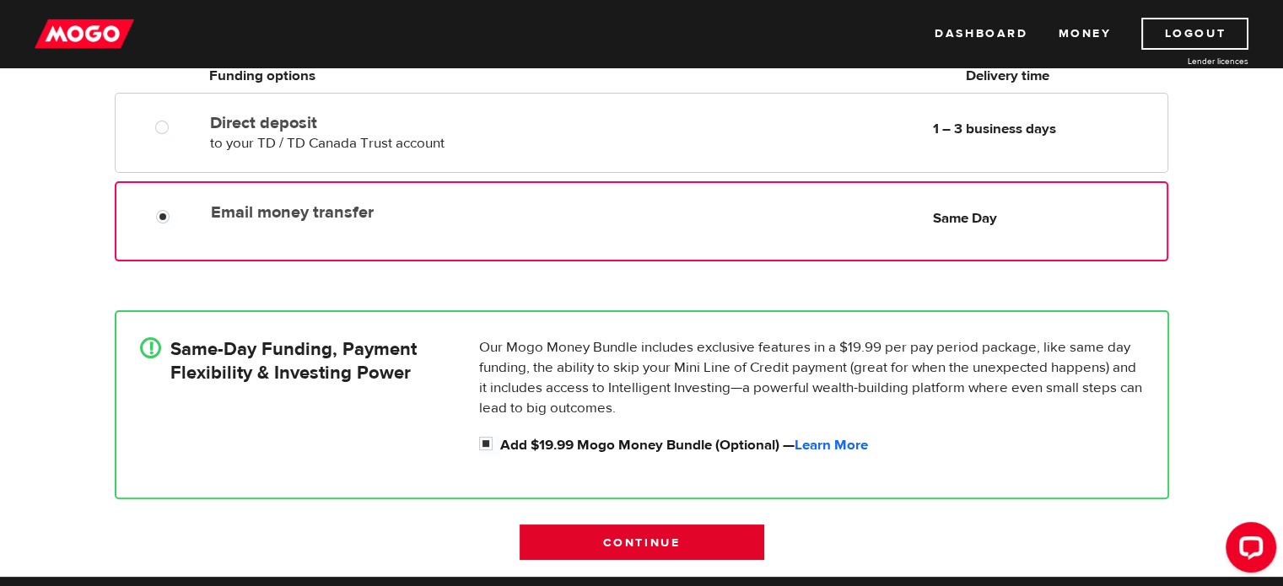
click at [611, 530] on input "Continue" at bounding box center [641, 542] width 245 height 35
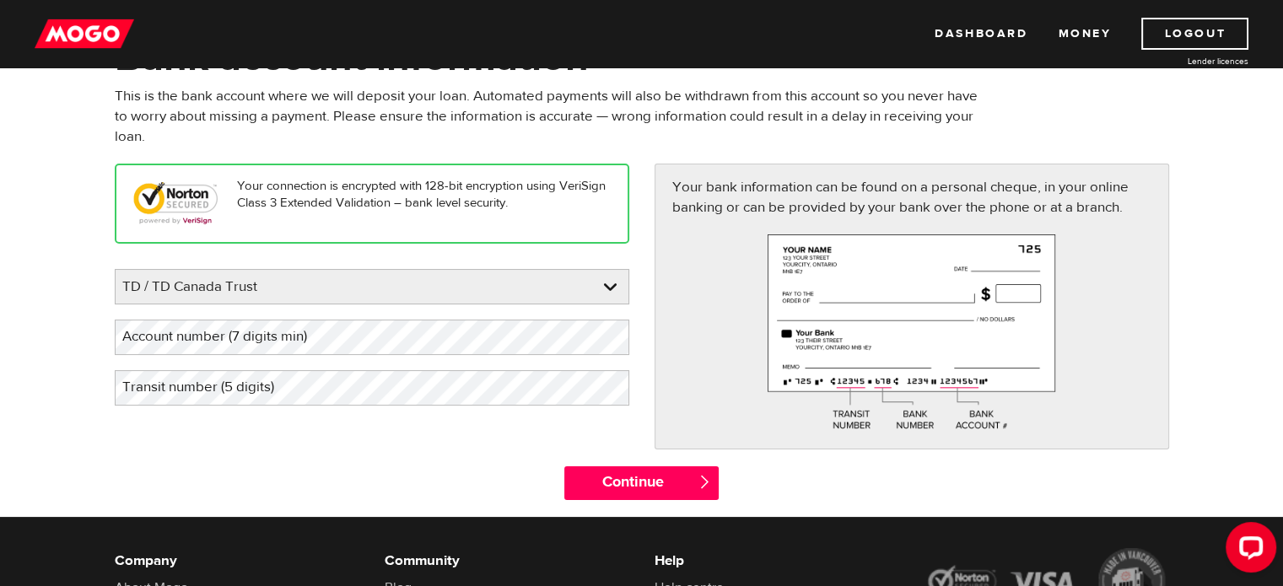
scroll to position [121, 0]
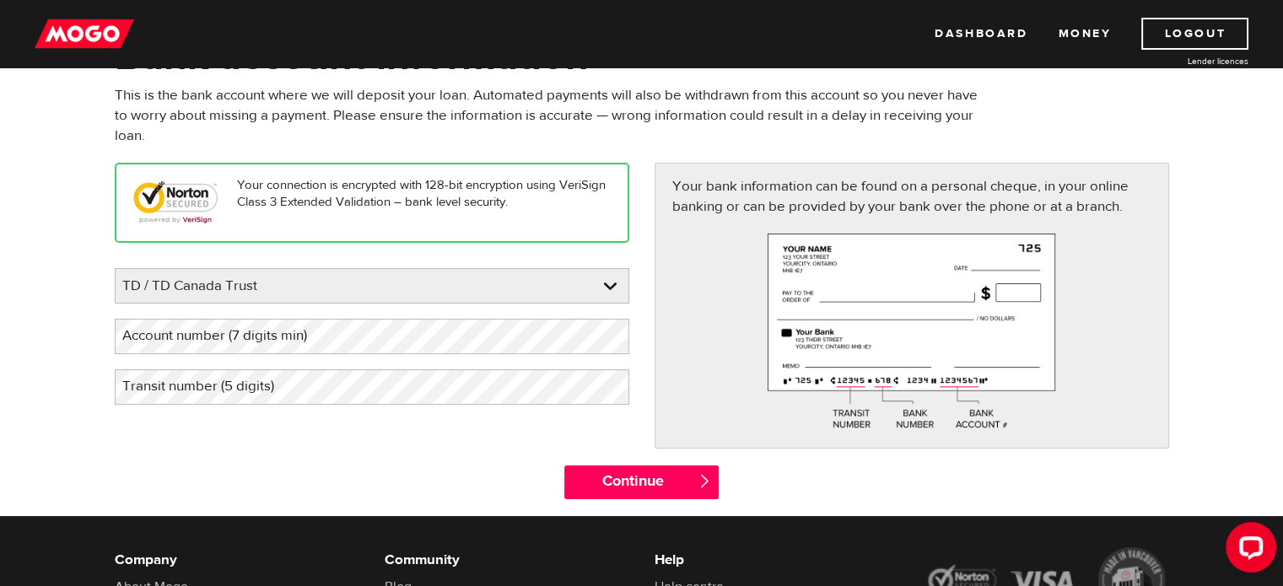
click at [331, 336] on label "Account number (7 digits min)" at bounding box center [228, 336] width 227 height 35
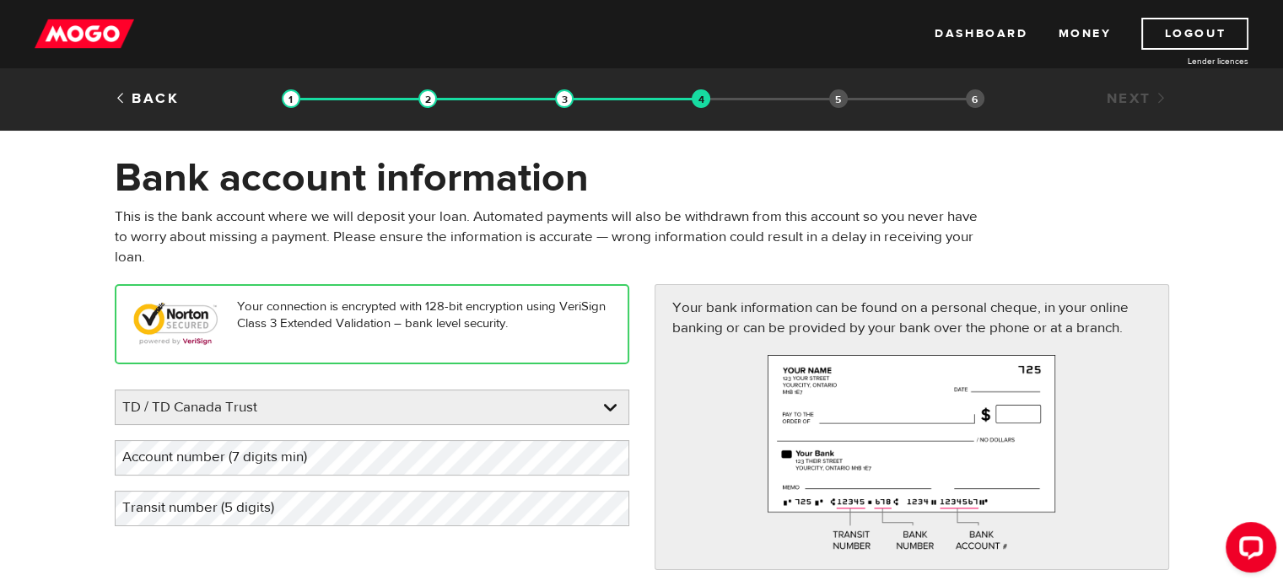
click at [331, 336] on div "Your connection is encrypted with 128-bit encryption using VeriSign Class 3 Ext…" at bounding box center [372, 324] width 514 height 80
click at [267, 468] on label "Account number (7 digits min)" at bounding box center [228, 457] width 227 height 35
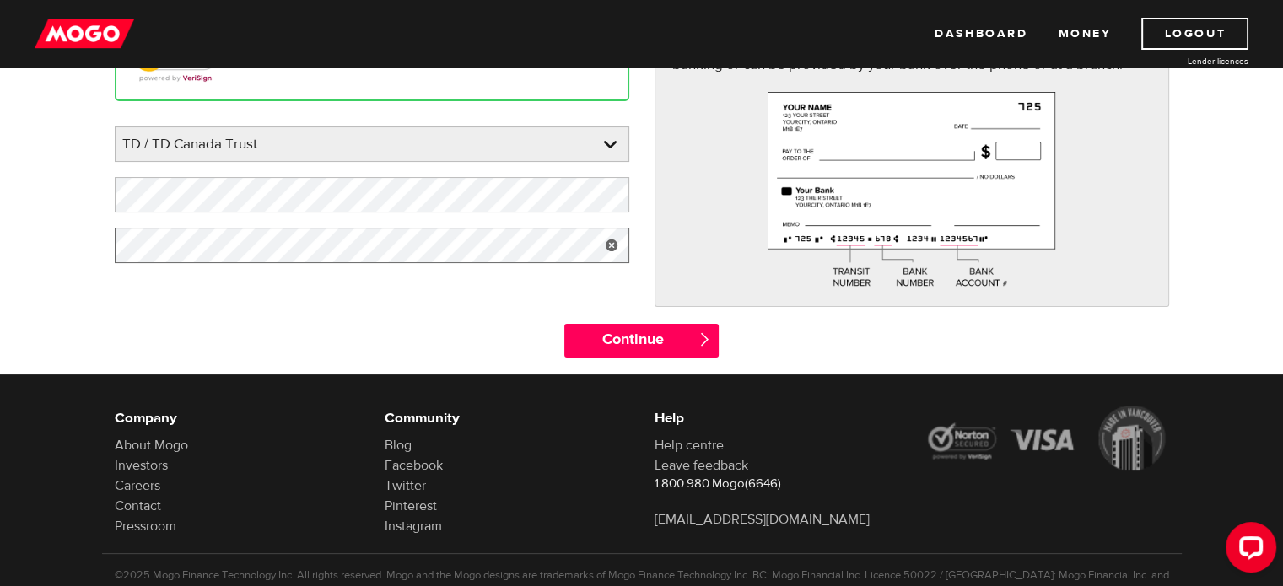
scroll to position [263, 0]
click at [648, 350] on input "Continue" at bounding box center [641, 341] width 154 height 34
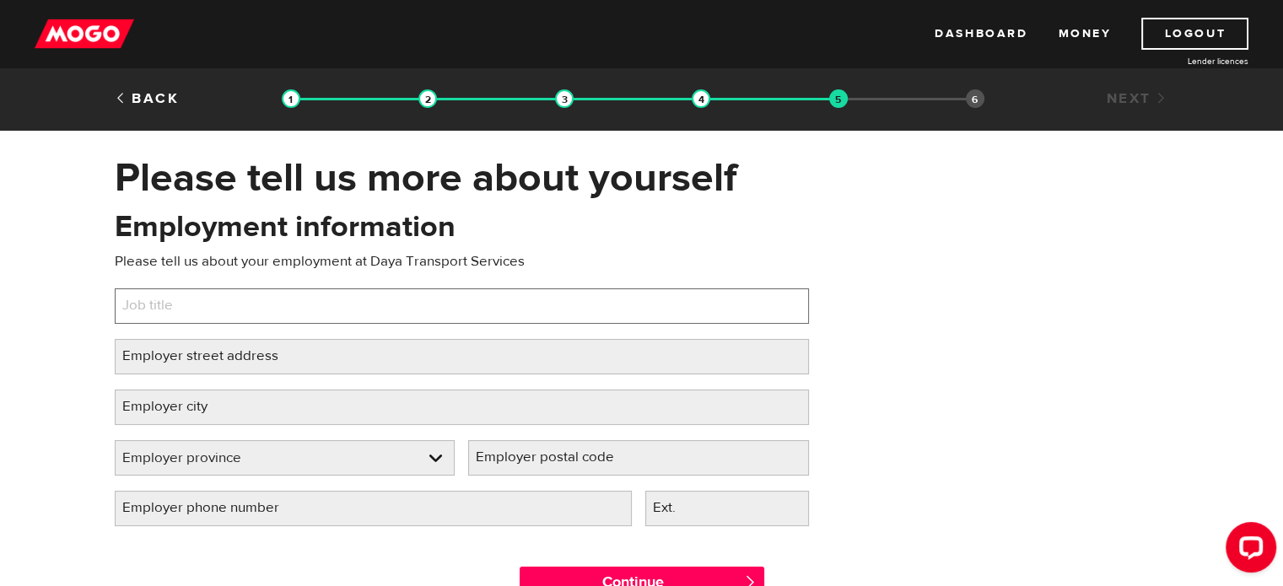
click at [545, 307] on input "Job title" at bounding box center [462, 305] width 694 height 35
type input "Bookkeeper"
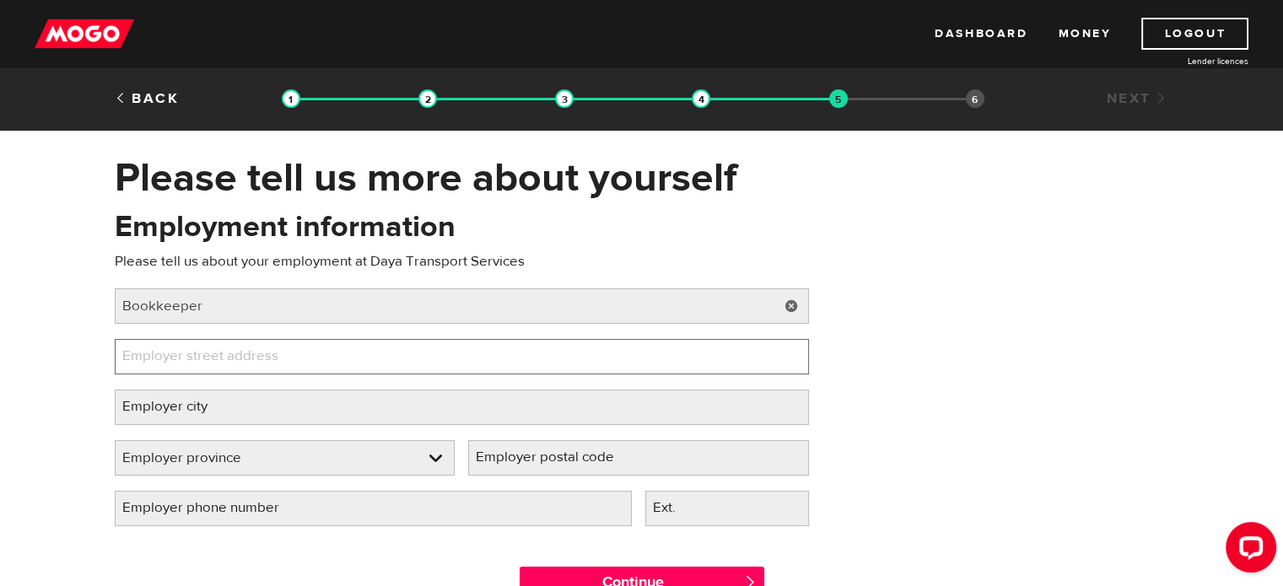
click at [435, 351] on input "Employer street address" at bounding box center [462, 356] width 694 height 35
type input "18704 50st Nw"
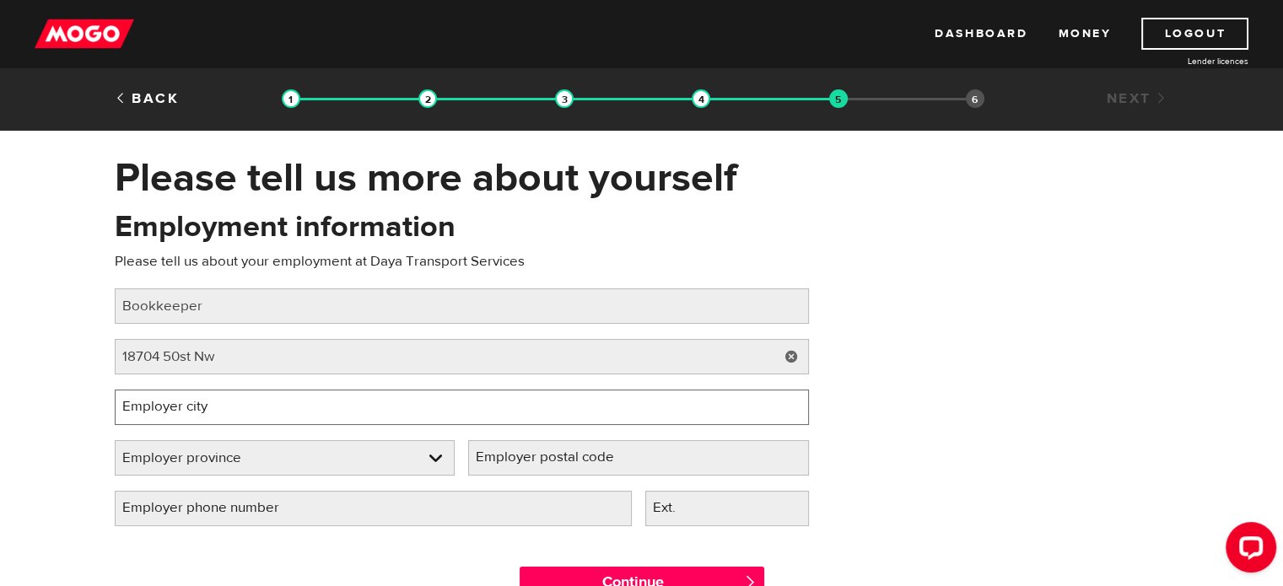
click at [353, 404] on input "Employer city" at bounding box center [462, 407] width 694 height 35
type input "Edmonton"
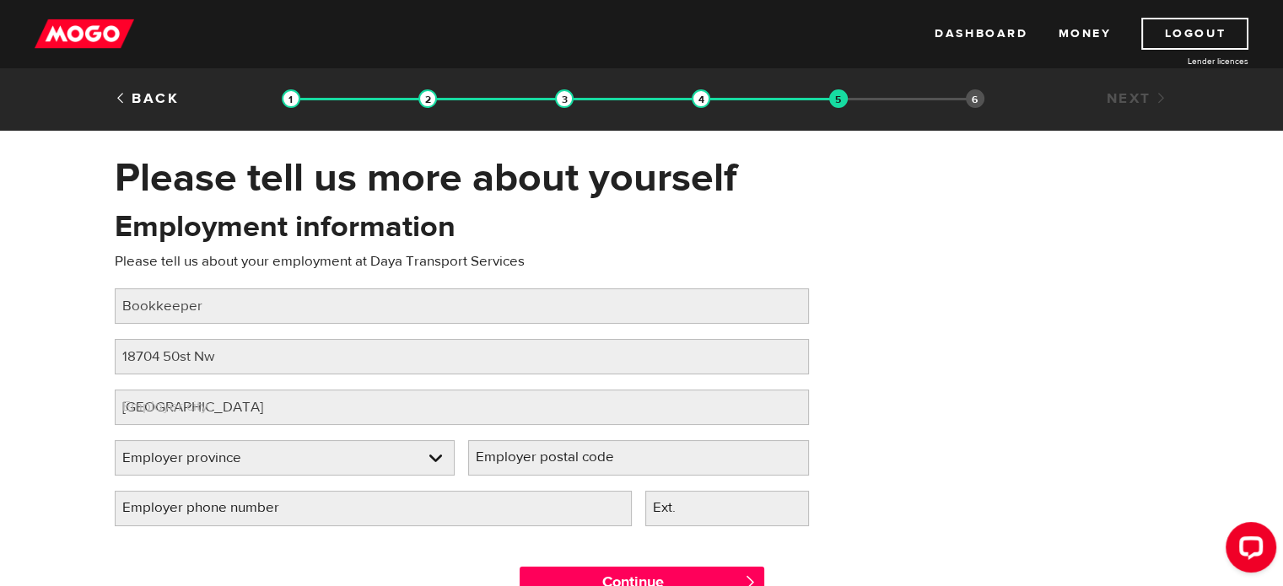
select select "AB"
type input "T5X 0E3"
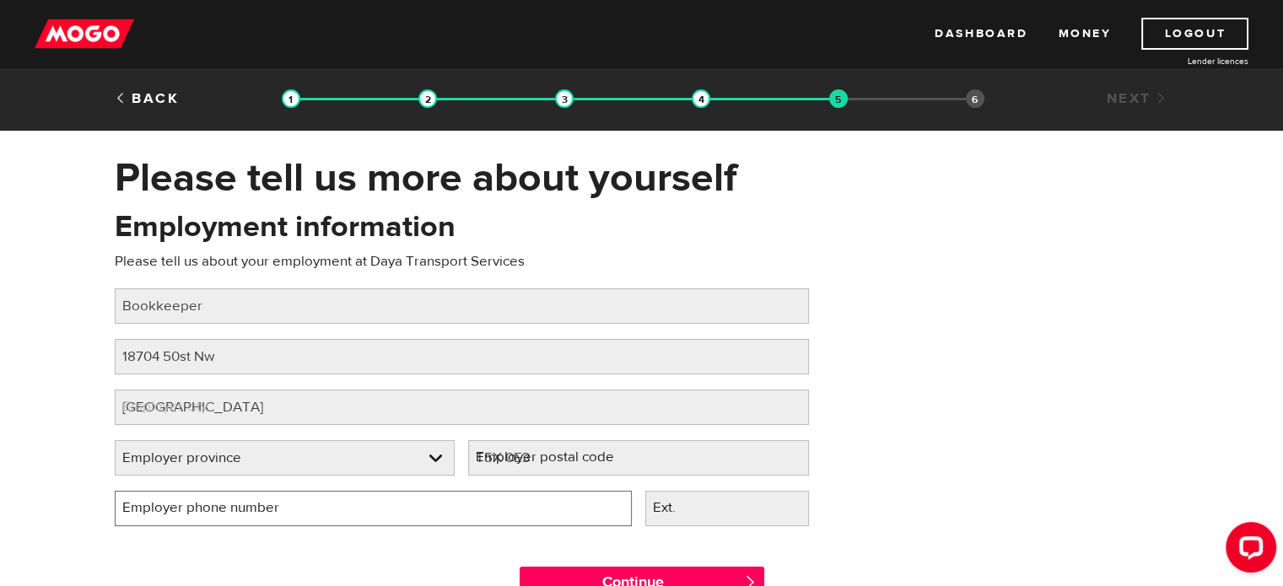
type input "(825) 523-7800"
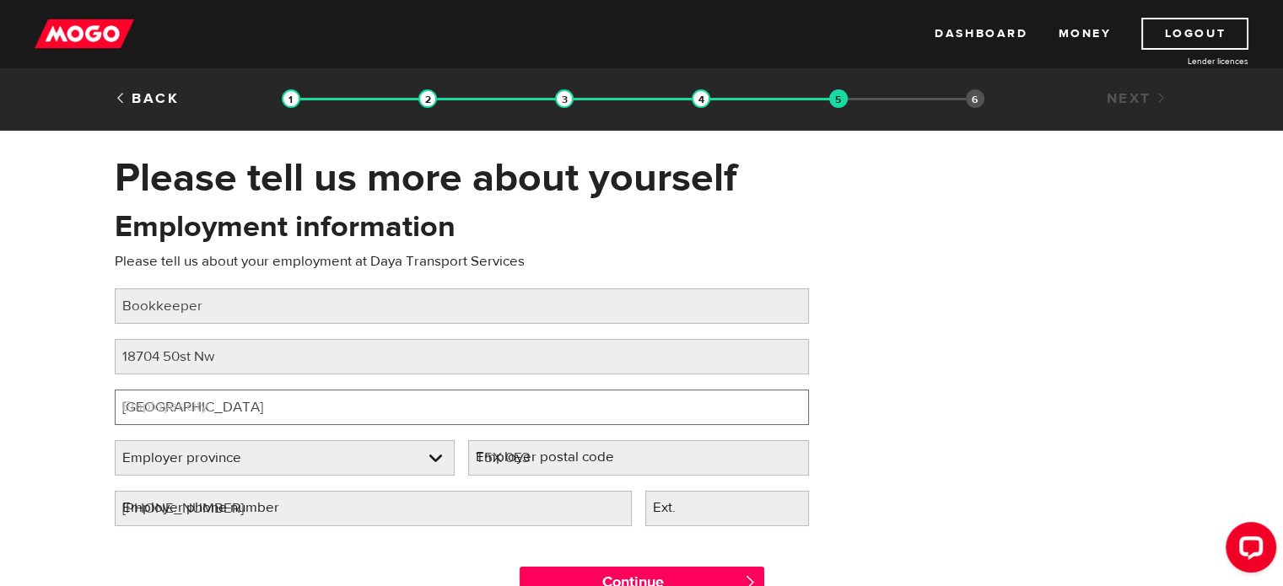
select select "AB"
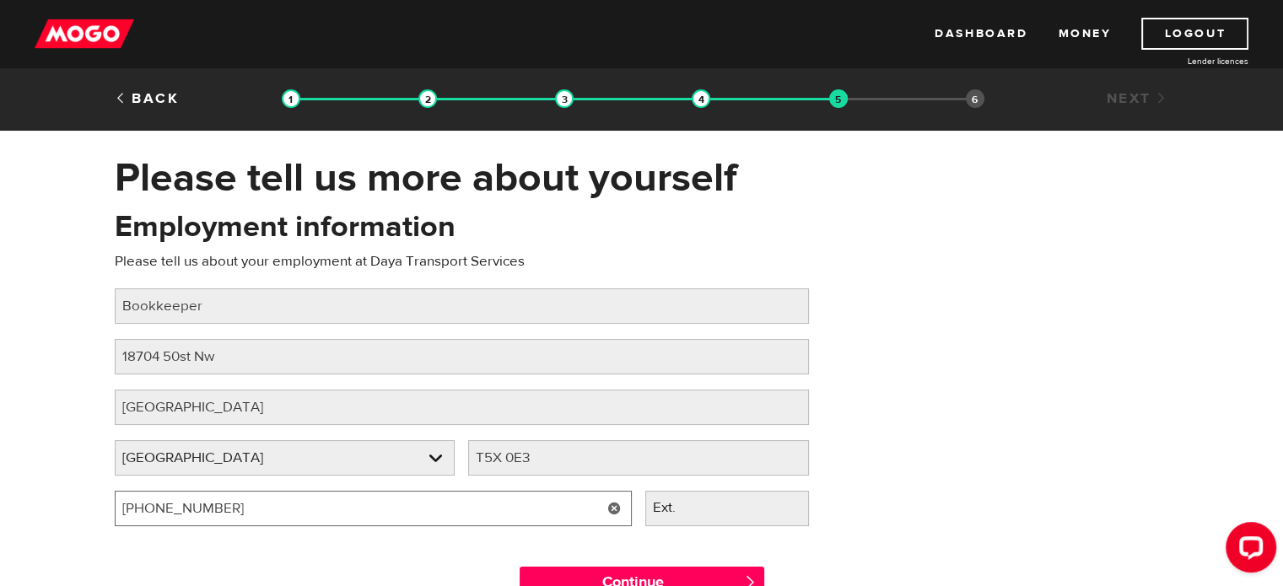
drag, startPoint x: 313, startPoint y: 519, endPoint x: 61, endPoint y: 510, distance: 252.3
click at [61, 510] on div "Please tell us more about yourself Oops! Please review the areas highlighted be…" at bounding box center [641, 385] width 1283 height 464
type input "(780) 237-2556"
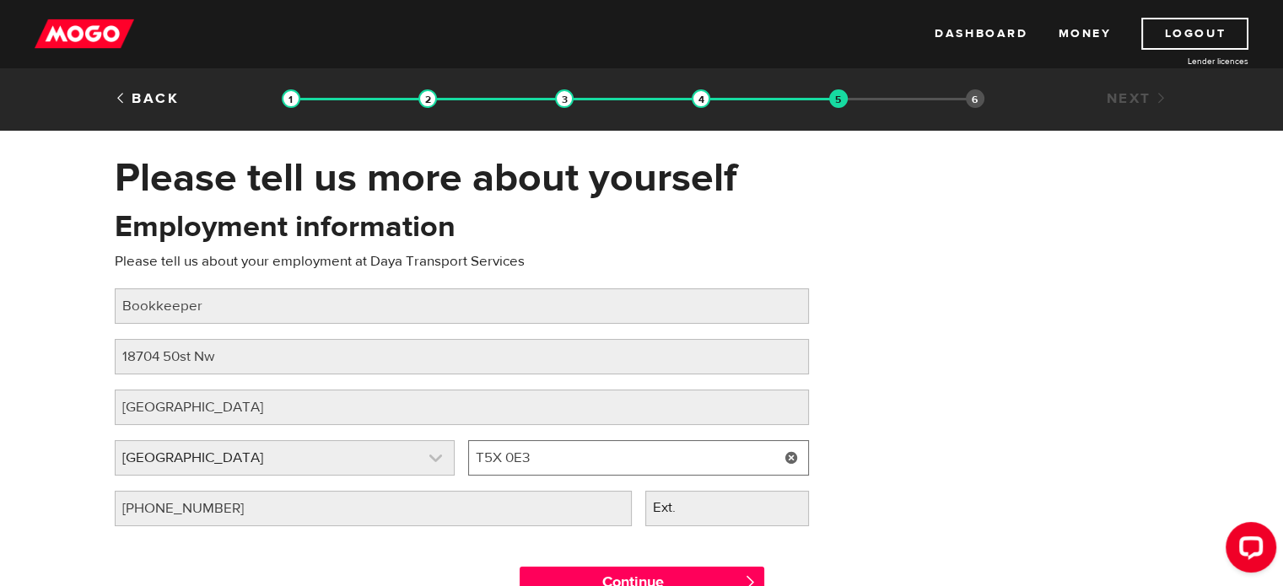
drag, startPoint x: 607, startPoint y: 468, endPoint x: 412, endPoint y: 457, distance: 195.9
click at [412, 457] on div "Employer province Please select your employer's province Alberta Employer provi…" at bounding box center [462, 465] width 708 height 51
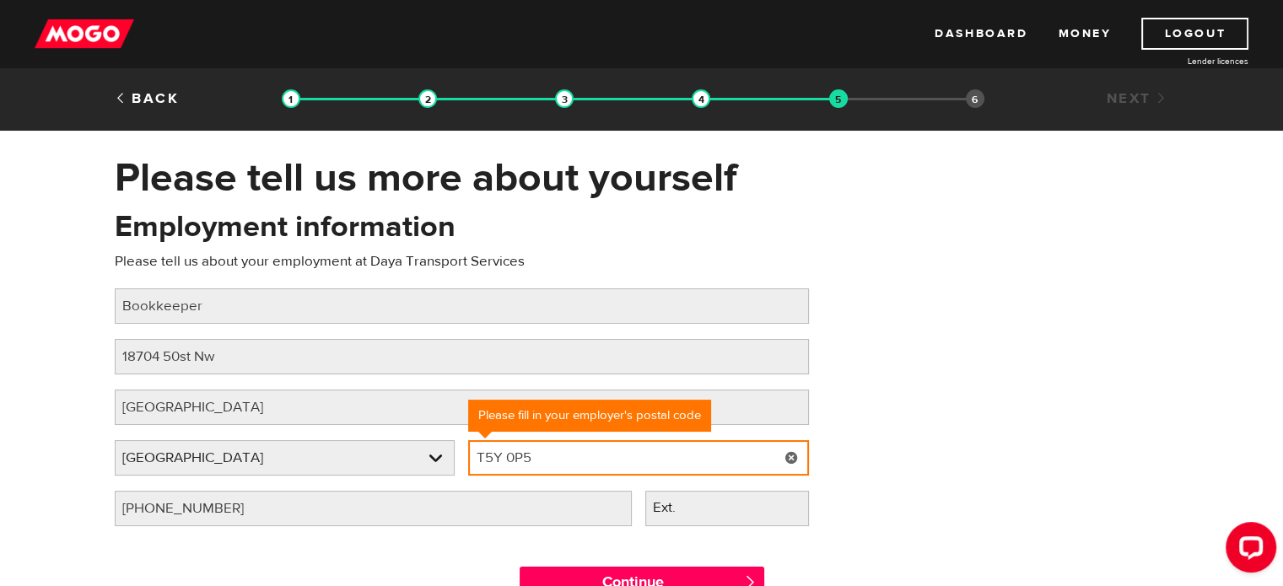
scroll to position [164, 0]
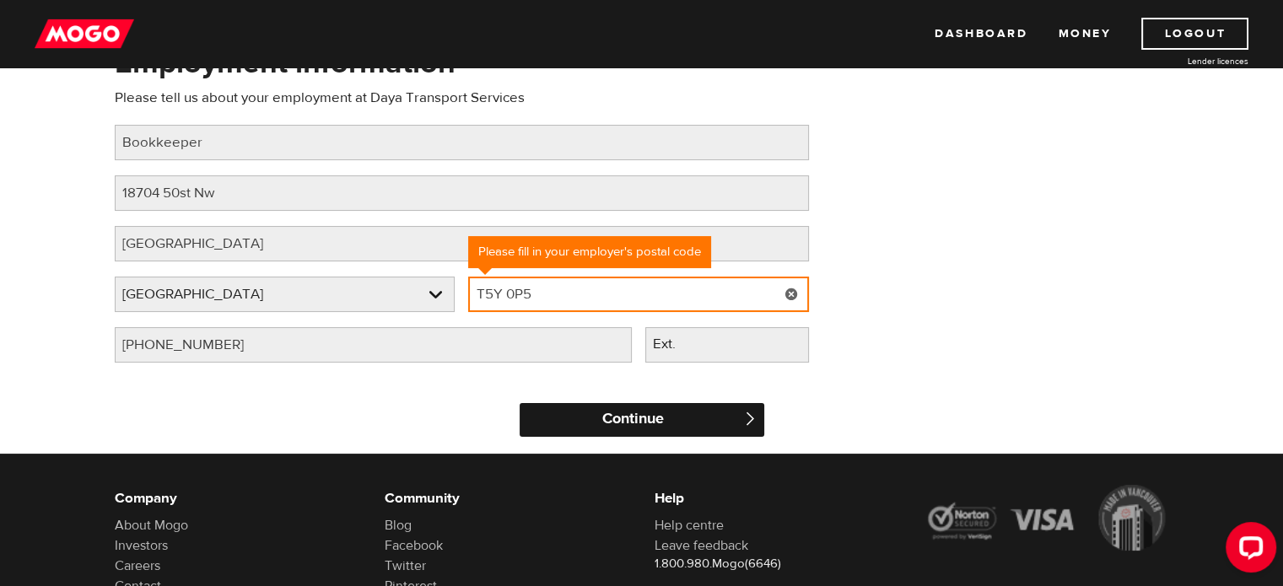
type input "T5Y 0P5"
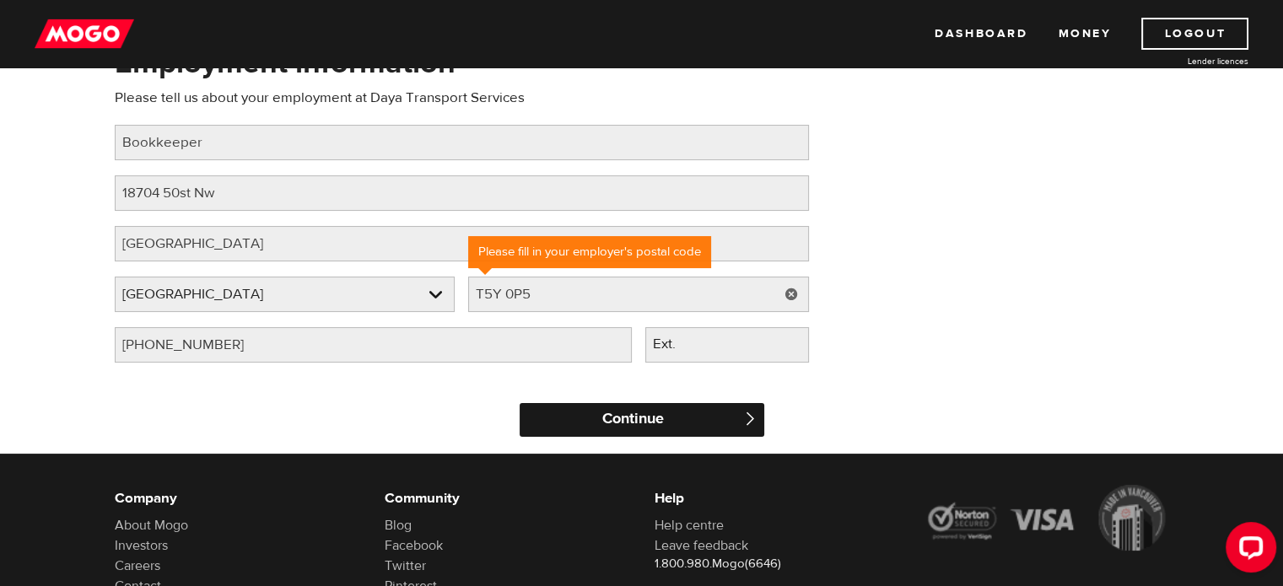
click at [639, 424] on input "Continue" at bounding box center [641, 420] width 245 height 34
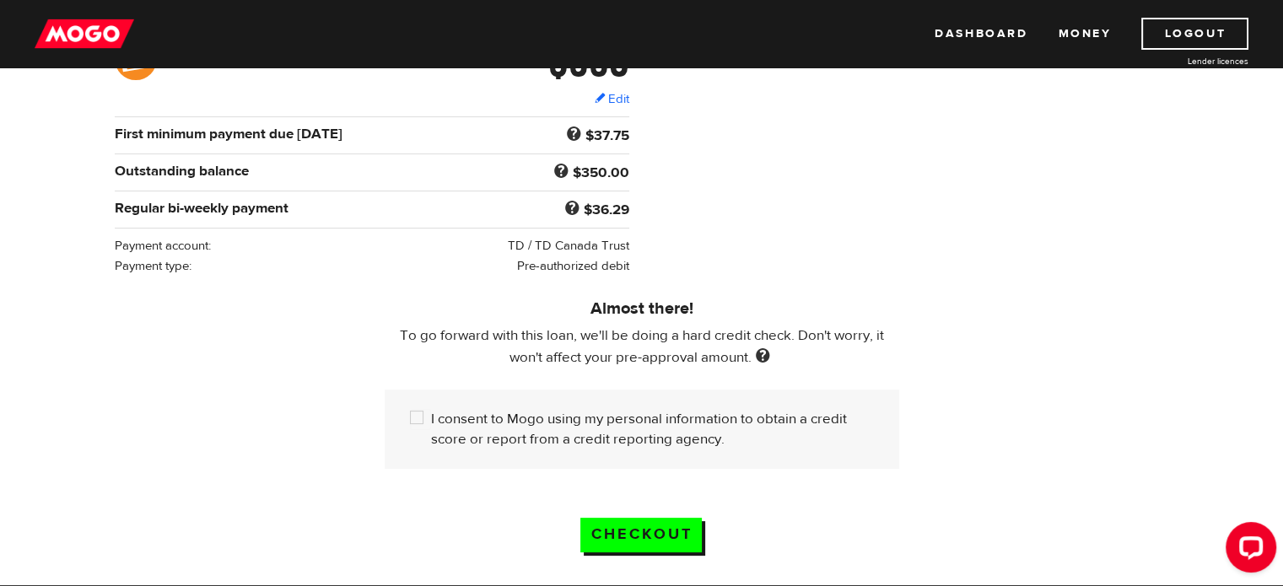
scroll to position [315, 0]
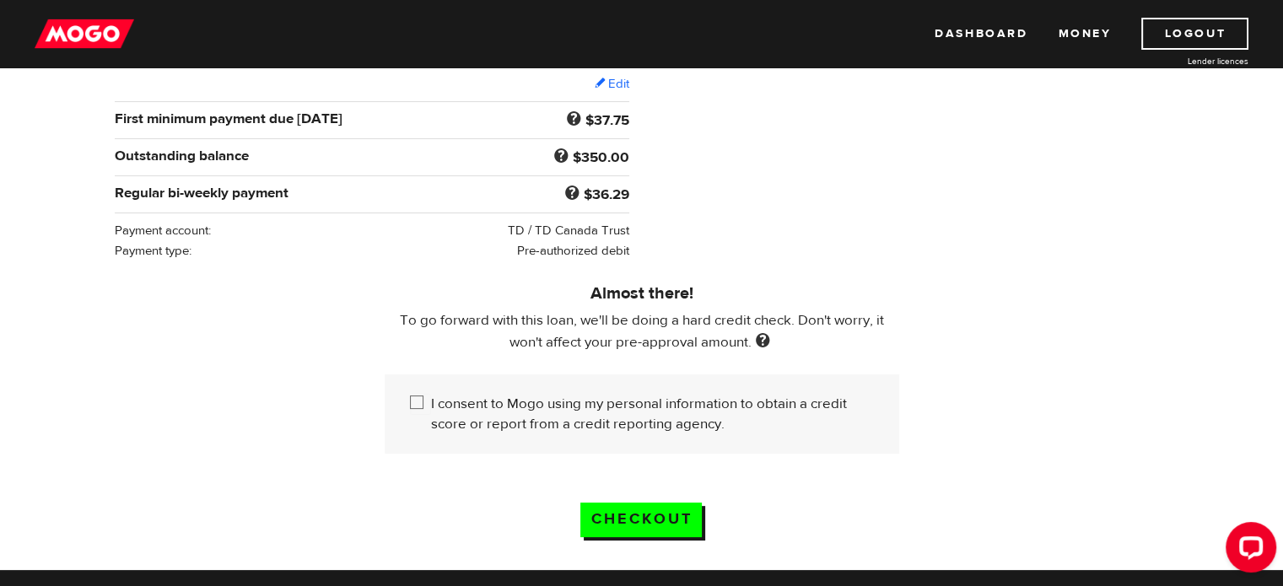
click at [422, 400] on input "I consent to Mogo using my personal information to obtain a credit score or rep…" at bounding box center [420, 404] width 21 height 21
checkbox input "true"
click at [639, 519] on input "Checkout" at bounding box center [640, 520] width 121 height 35
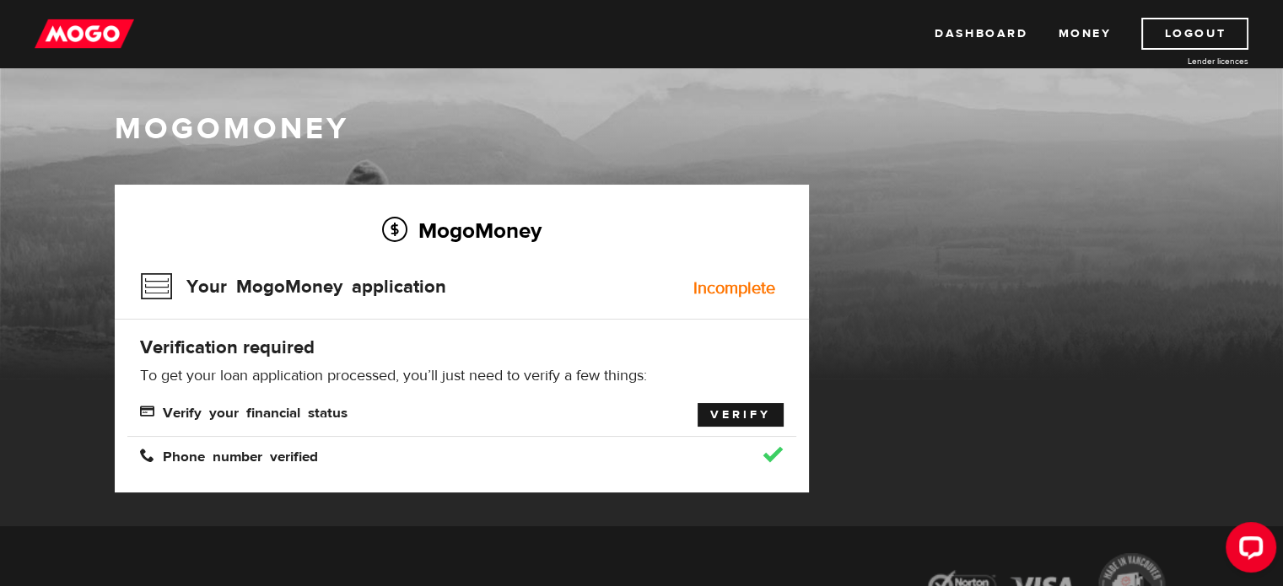
click at [722, 403] on link "Verify" at bounding box center [740, 415] width 86 height 24
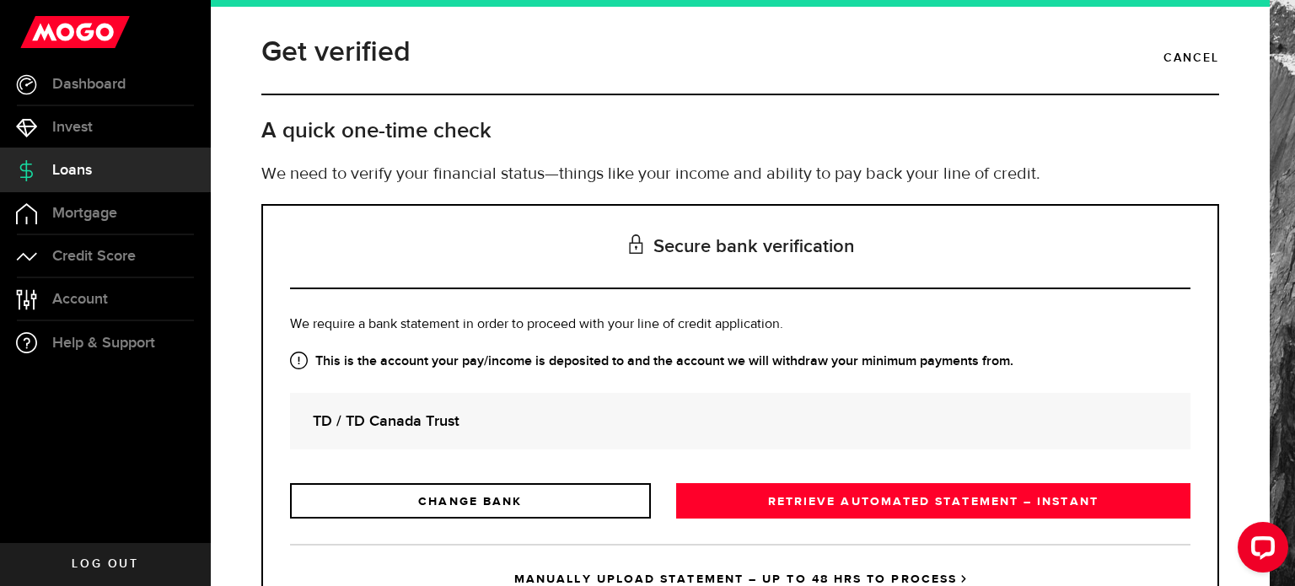
scroll to position [77, 0]
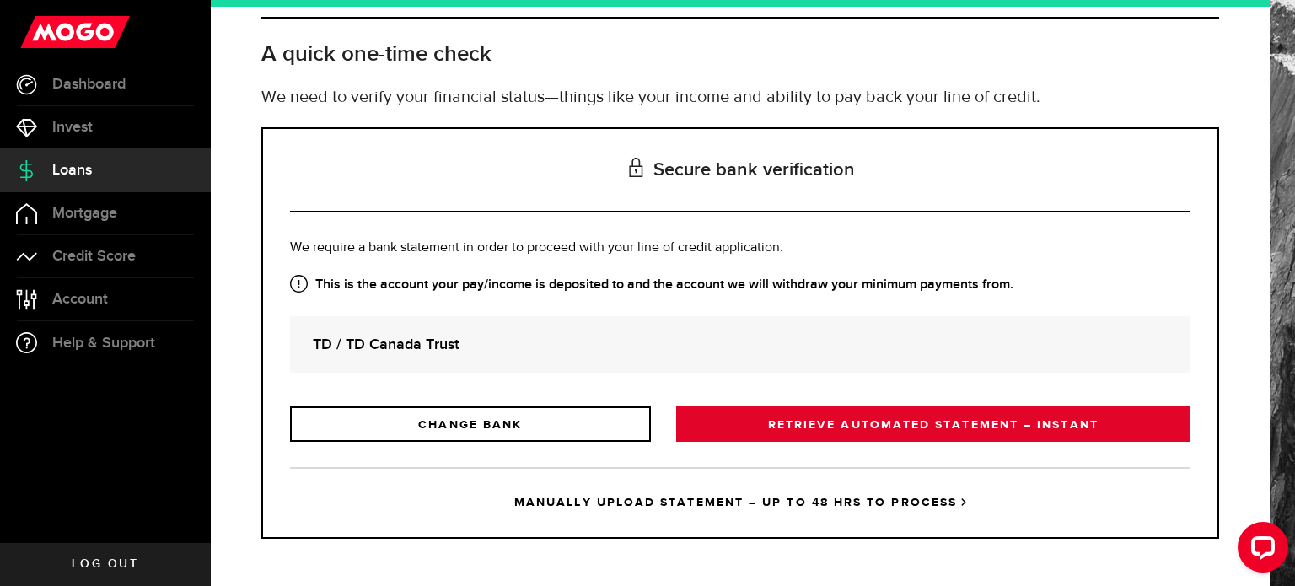
click at [734, 427] on link "RETRIEVE AUTOMATED STATEMENT – INSTANT" at bounding box center [933, 423] width 514 height 35
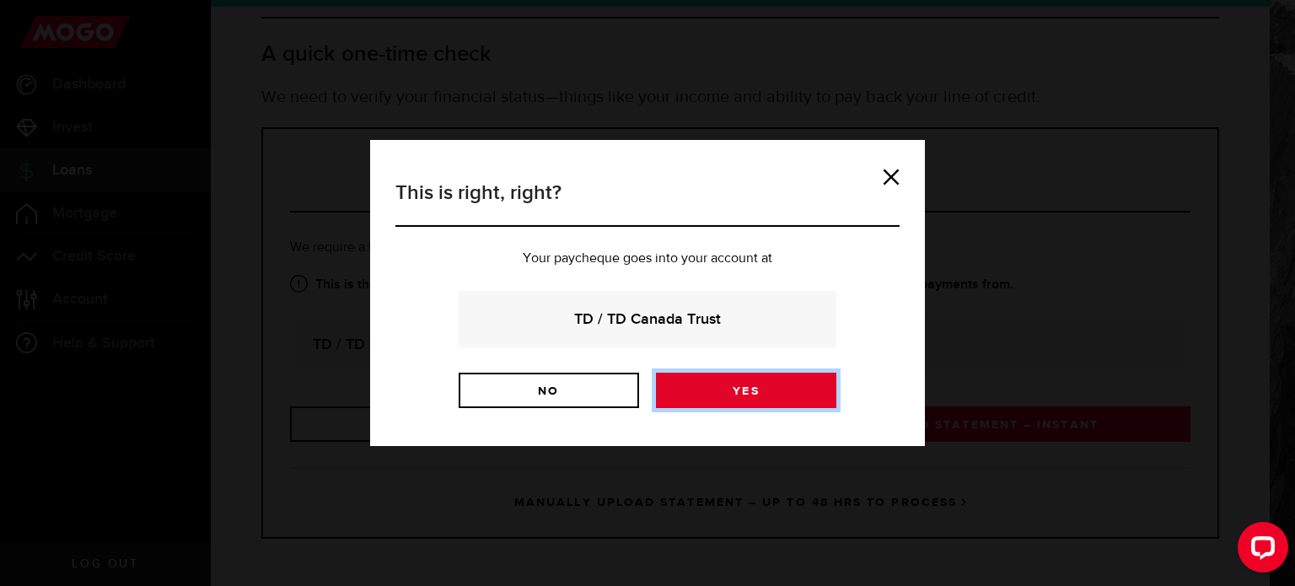
click at [708, 394] on link "Yes" at bounding box center [746, 390] width 180 height 35
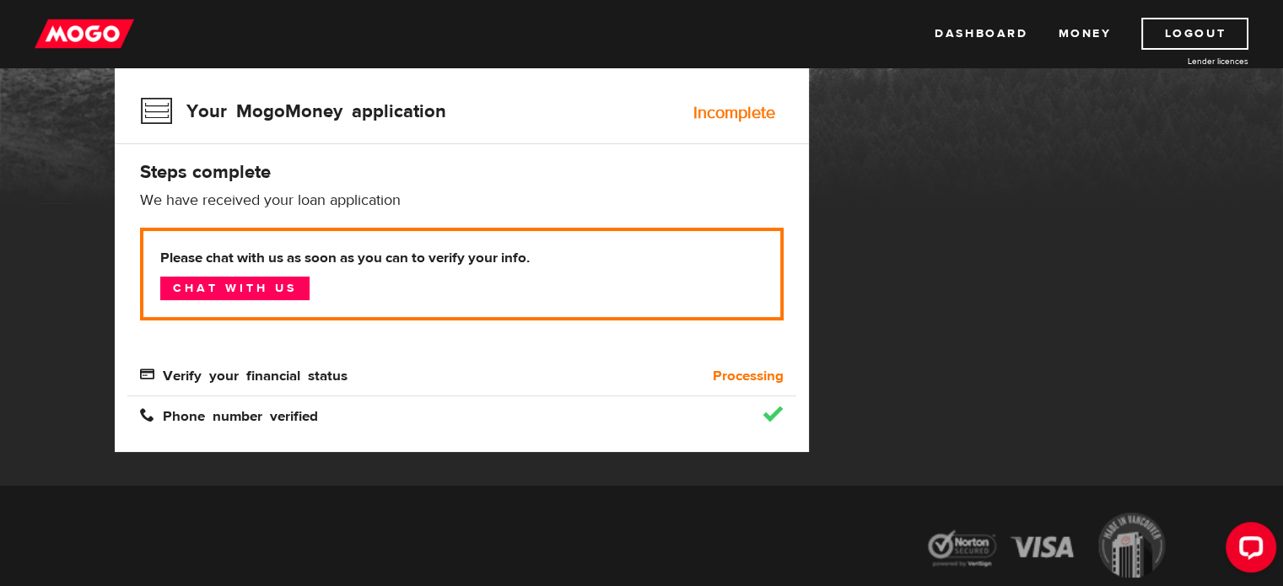
scroll to position [174, 0]
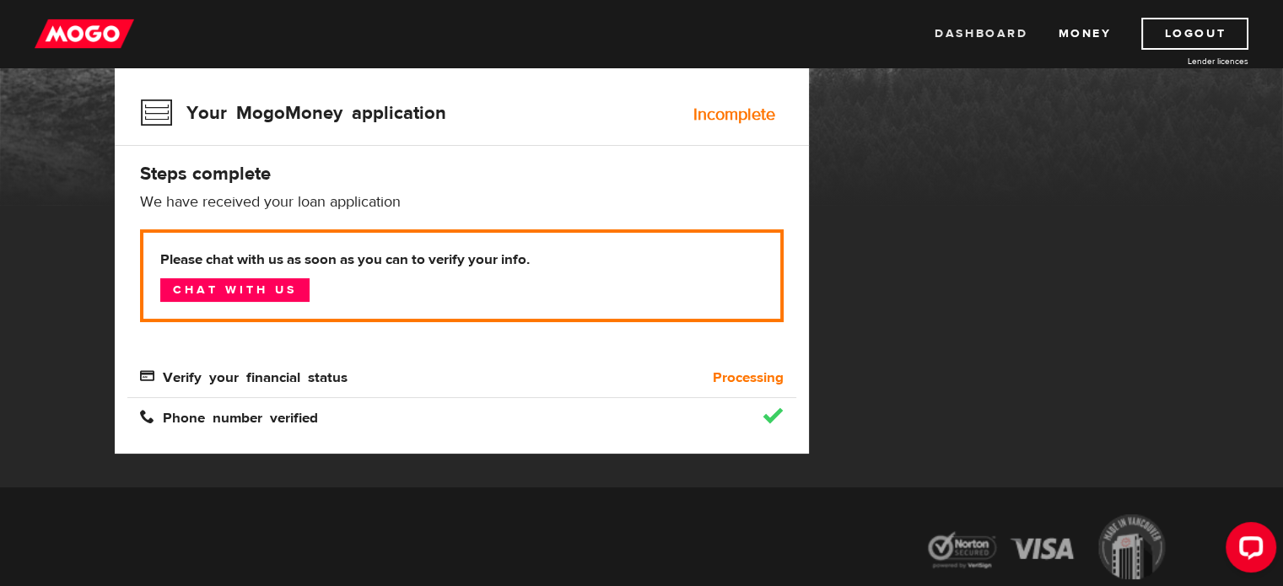
click at [985, 27] on link "Dashboard" at bounding box center [980, 34] width 93 height 32
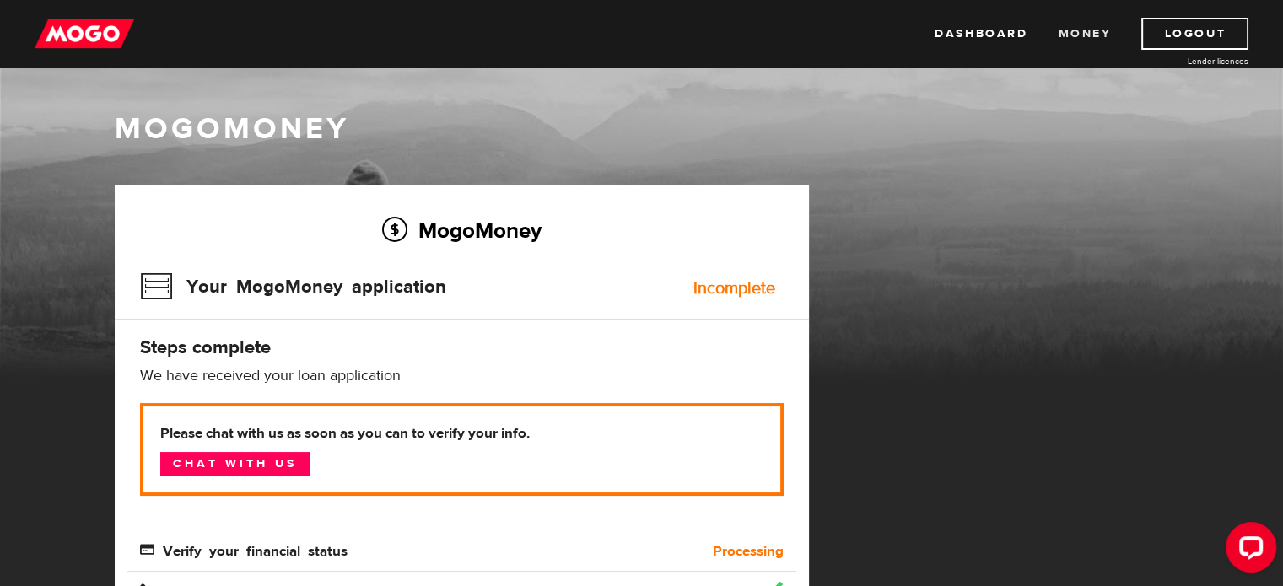
click at [1083, 35] on link "Money" at bounding box center [1083, 34] width 53 height 32
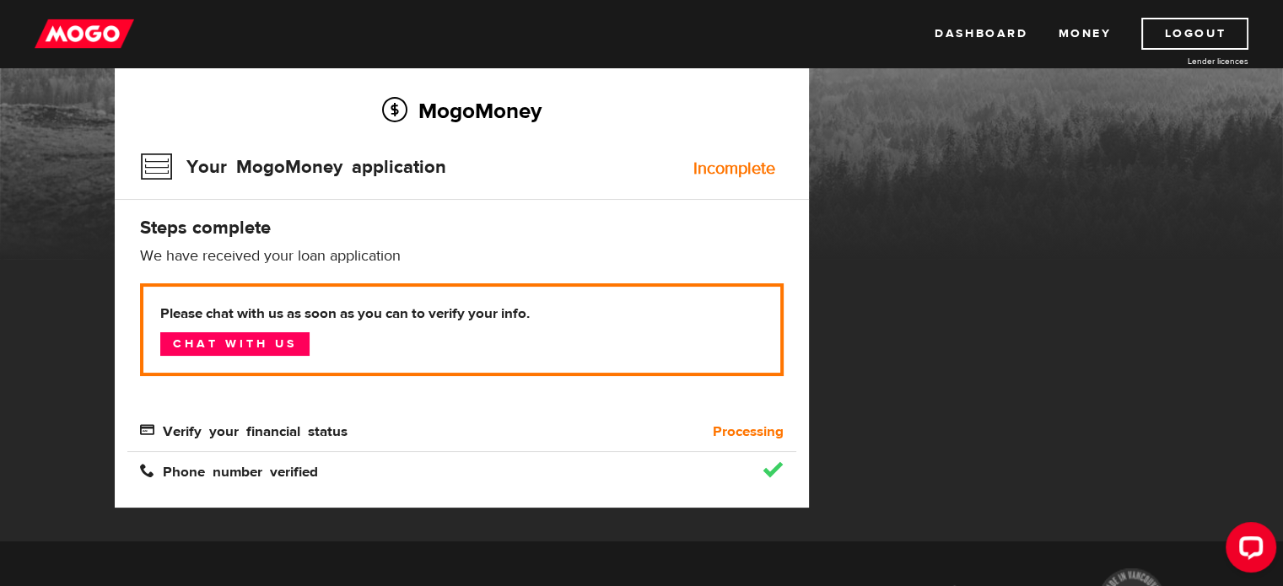
scroll to position [118, 0]
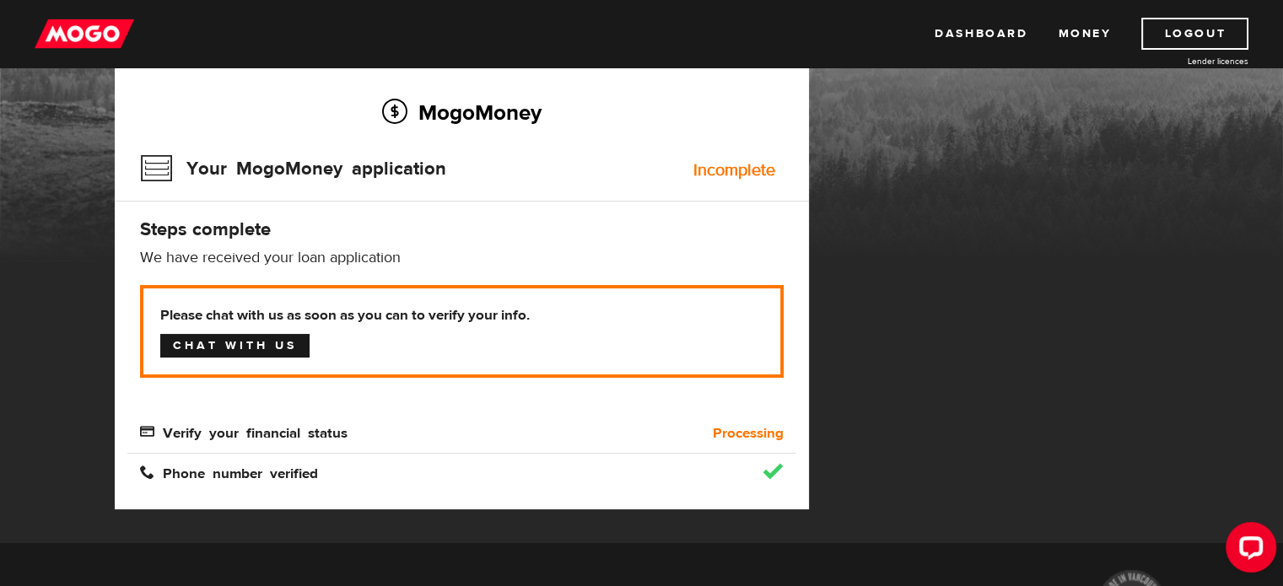
click at [210, 340] on link "Chat with us" at bounding box center [234, 346] width 149 height 24
